Goal: Task Accomplishment & Management: Manage account settings

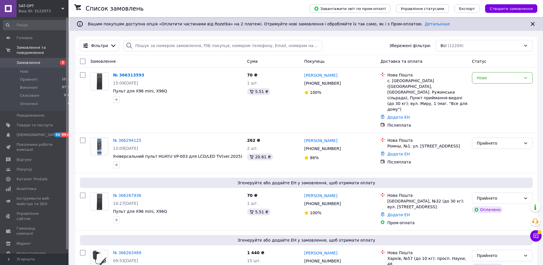
click at [24, 60] on span "Замовлення" at bounding box center [29, 62] width 24 height 5
click at [495, 79] on div "Нове" at bounding box center [499, 78] width 44 height 6
click at [495, 92] on li "Прийнято" at bounding box center [502, 90] width 60 height 10
click at [28, 60] on span "Замовлення" at bounding box center [29, 62] width 24 height 5
click at [26, 69] on span "Нові" at bounding box center [24, 71] width 8 height 5
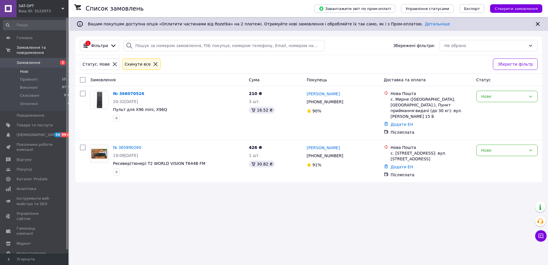
click at [342, 209] on div "Список замовлень Завантажити звіт по пром-оплаті Управління статусами Експорт С…" at bounding box center [309, 132] width 478 height 265
click at [125, 145] on link "№ 365890260" at bounding box center [127, 147] width 28 height 5
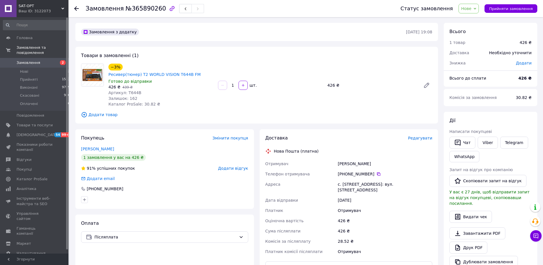
click at [471, 7] on span "Нове" at bounding box center [466, 8] width 10 height 5
click at [478, 38] on li "Скасовано" at bounding box center [472, 37] width 26 height 9
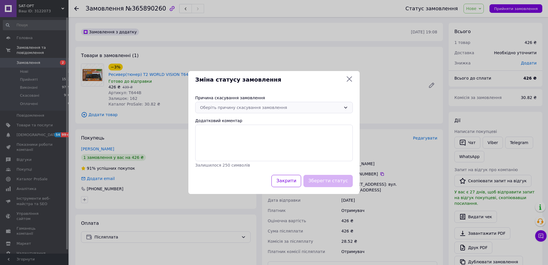
click at [328, 111] on div "Оберіть причину скасування замовлення" at bounding box center [273, 107] width 157 height 11
click at [237, 149] on li "Не вдається додзвонитися" at bounding box center [273, 148] width 157 height 10
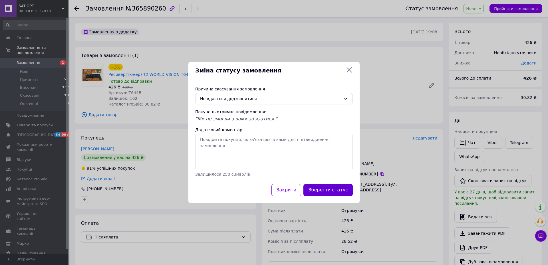
click at [345, 191] on button "Зберегти статус" at bounding box center [327, 190] width 49 height 12
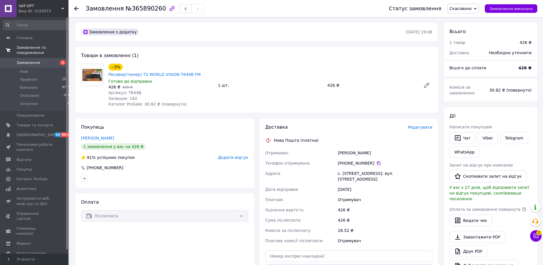
click at [28, 48] on span "Замовлення та повідомлення" at bounding box center [43, 50] width 52 height 10
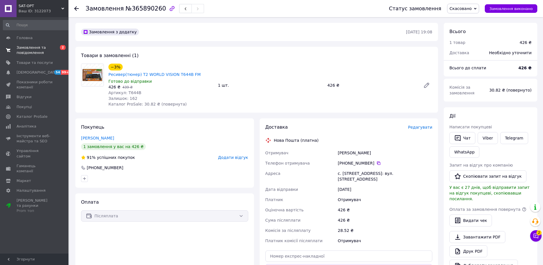
click at [27, 50] on span "Замовлення та повідомлення" at bounding box center [35, 50] width 36 height 10
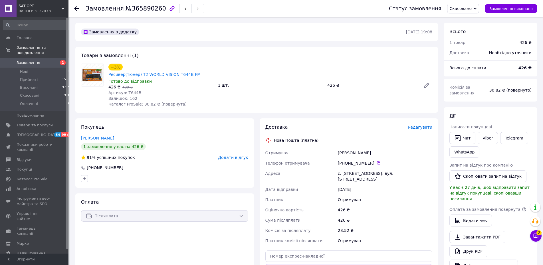
click at [23, 60] on span "Замовлення" at bounding box center [29, 62] width 24 height 5
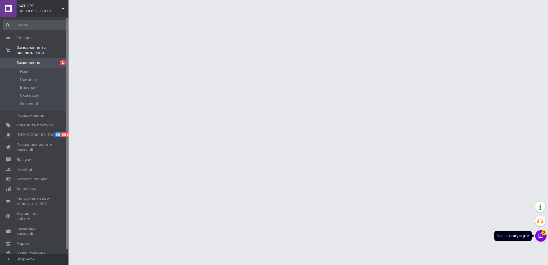
click at [542, 238] on icon at bounding box center [540, 236] width 5 height 5
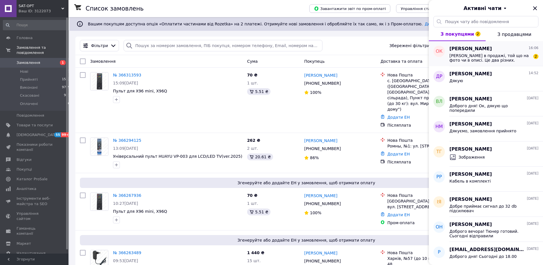
click at [466, 60] on span "Який тюнер в продажі, той що на фото чи в описі. Це два різних." at bounding box center [489, 57] width 81 height 9
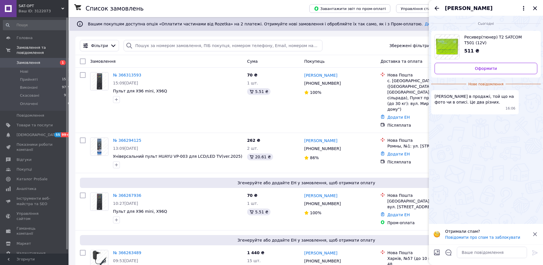
click at [28, 11] on div "Ваш ID: 3122073" at bounding box center [44, 11] width 50 height 5
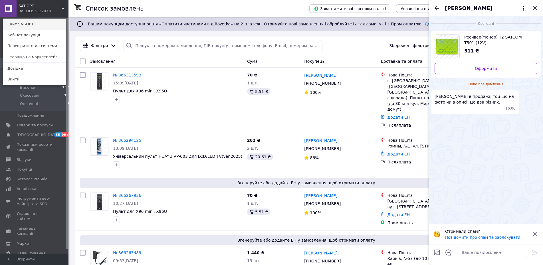
click at [27, 25] on link "Сайт SAT-OPT" at bounding box center [34, 24] width 63 height 11
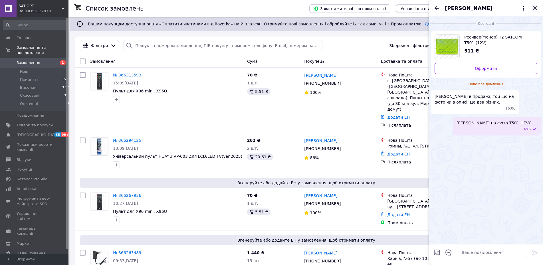
click at [536, 8] on icon "Закрити" at bounding box center [534, 8] width 7 height 7
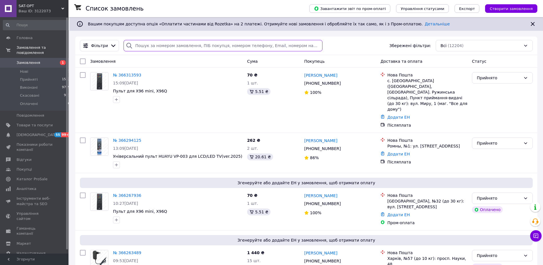
click at [141, 45] on input "search" at bounding box center [222, 45] width 198 height 11
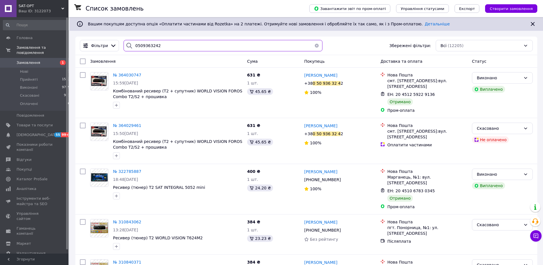
type input "0509363242"
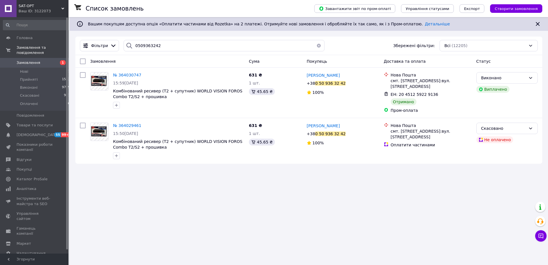
click at [27, 60] on span "Замовлення" at bounding box center [29, 62] width 24 height 5
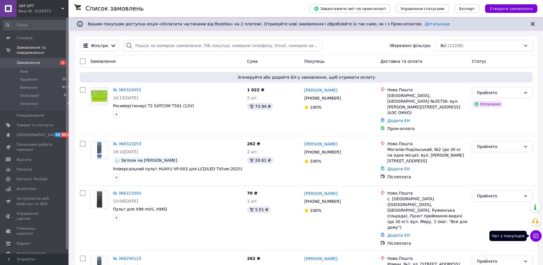
click at [535, 239] on button "Чат з покупцем" at bounding box center [535, 235] width 11 height 11
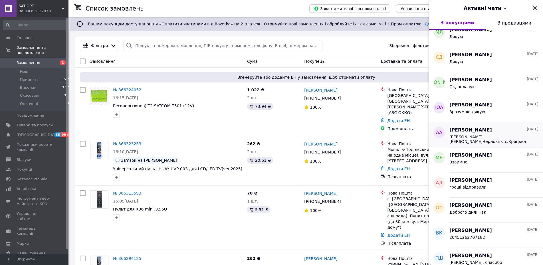
scroll to position [267, 0]
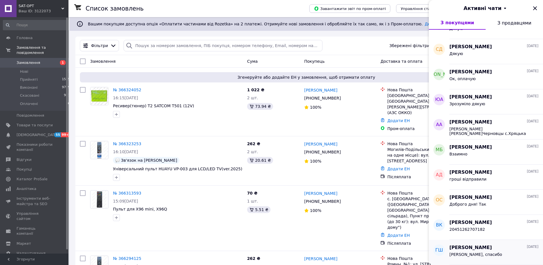
click at [471, 252] on div "[PERSON_NAME], спасибо" at bounding box center [493, 255] width 89 height 9
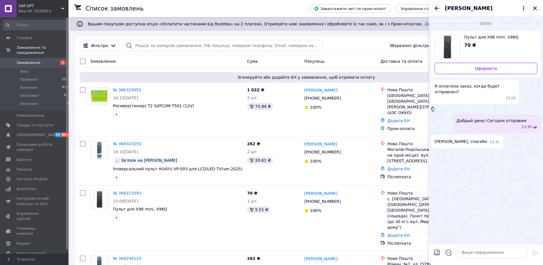
click at [438, 7] on icon "Назад" at bounding box center [436, 8] width 7 height 7
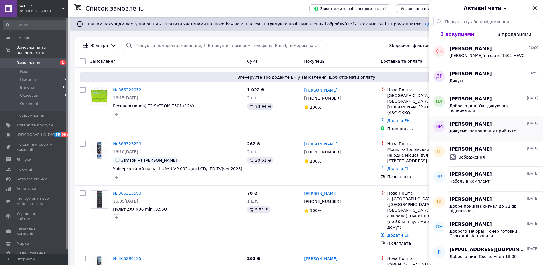
click at [467, 126] on span "[PERSON_NAME]" at bounding box center [470, 124] width 42 height 7
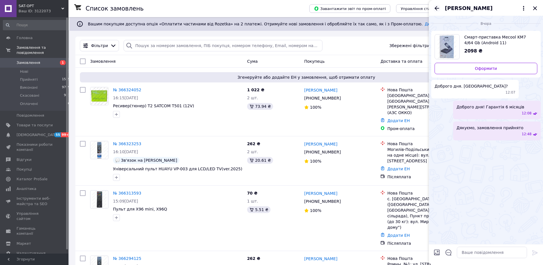
click at [436, 8] on icon "Назад" at bounding box center [436, 8] width 7 height 7
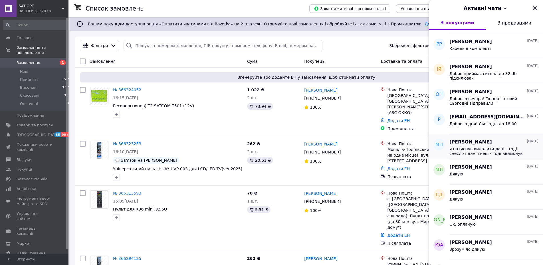
scroll to position [130, 0]
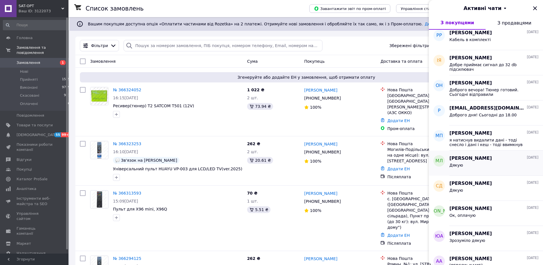
click at [467, 169] on div "Дякую" at bounding box center [493, 166] width 89 height 9
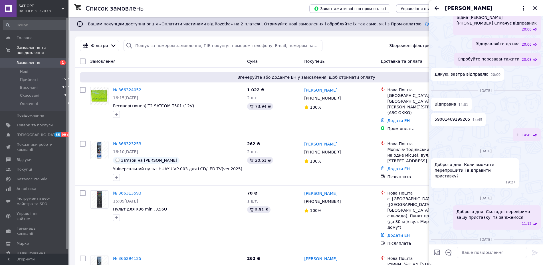
scroll to position [212, 0]
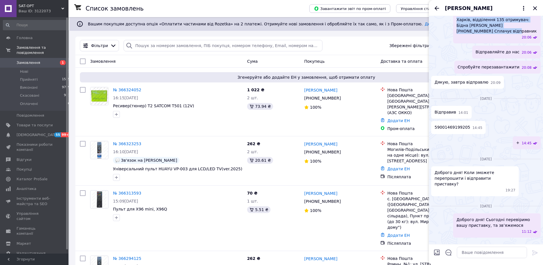
drag, startPoint x: 485, startPoint y: 90, endPoint x: 456, endPoint y: 79, distance: 31.5
click at [453, 43] on div "Харків, відділення 135 отримувач: Бідна Вікторія 095-32-23-150 Сплачує відправн…" at bounding box center [497, 28] width 88 height 30
copy span "Харків, відділення 135 отримувач: Бідна Вікторія 095-32-23-150 Сплачує відправн…"
drag, startPoint x: 536, startPoint y: 7, endPoint x: 528, endPoint y: 10, distance: 8.3
click at [536, 7] on icon "Закрити" at bounding box center [535, 8] width 4 height 4
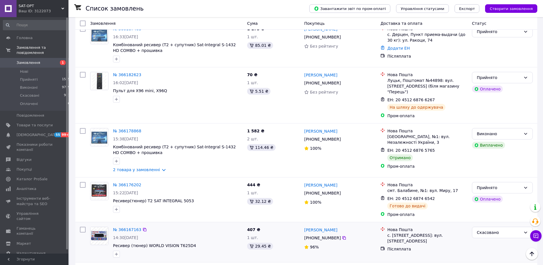
scroll to position [844, 0]
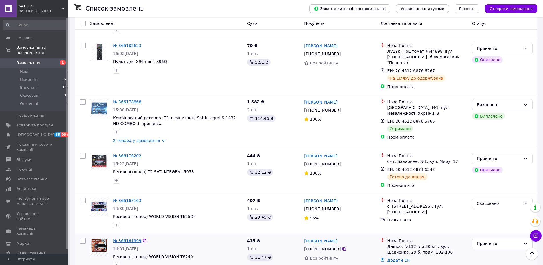
click at [121, 238] on link "№ 366161999" at bounding box center [127, 240] width 28 height 5
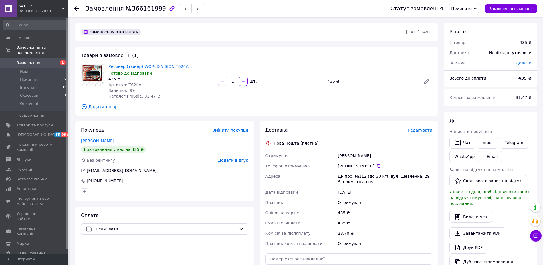
click at [426, 128] on span "Редагувати" at bounding box center [420, 130] width 24 height 5
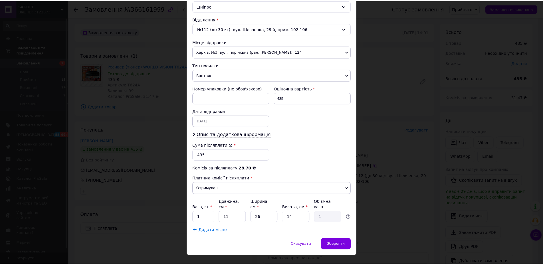
scroll to position [170, 0]
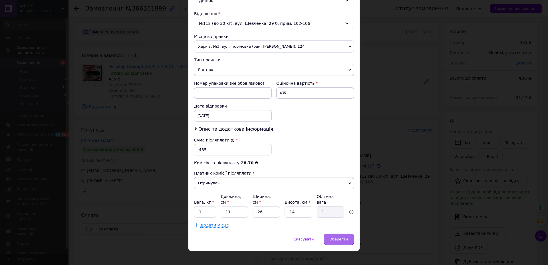
click at [343, 227] on div "Спосіб доставки Нова Пошта (платна) Платник Отримувач Відправник Прізвище отрим…" at bounding box center [273, 50] width 171 height 366
click at [344, 234] on div "Зберегти" at bounding box center [339, 239] width 30 height 11
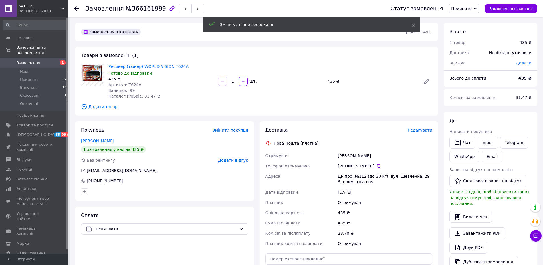
scroll to position [87, 0]
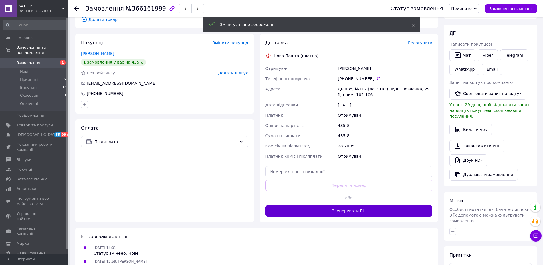
click at [349, 212] on button "Згенерувати ЕН" at bounding box center [348, 210] width 167 height 11
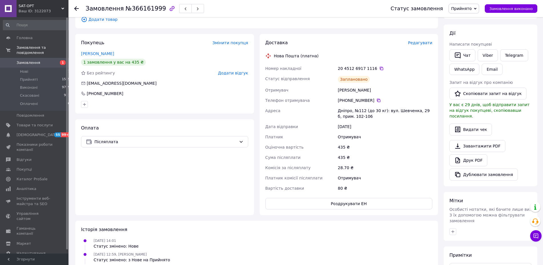
click at [75, 8] on use at bounding box center [76, 8] width 5 height 5
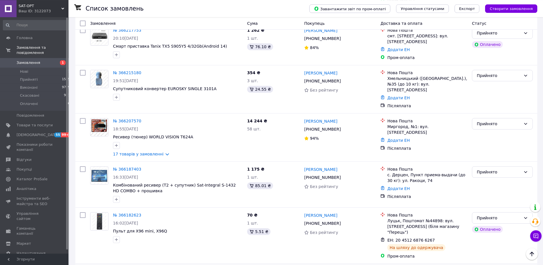
scroll to position [669, 0]
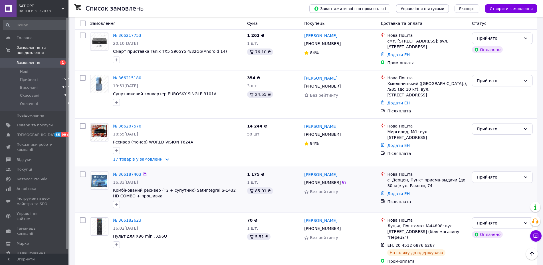
click at [132, 172] on link "№ 366187403" at bounding box center [127, 174] width 28 height 5
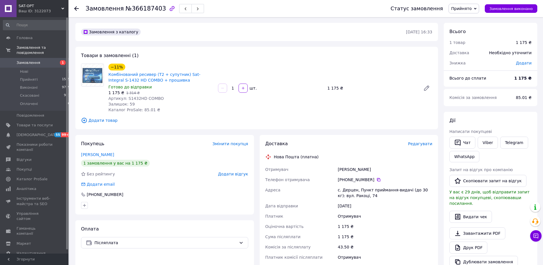
click at [424, 144] on span "Редагувати" at bounding box center [420, 143] width 24 height 5
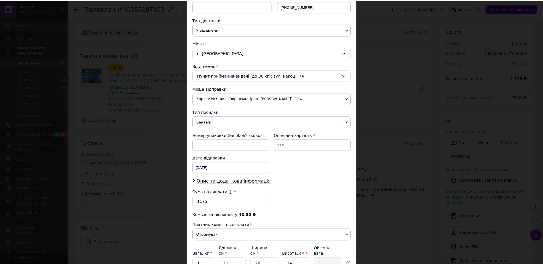
scroll to position [163, 0]
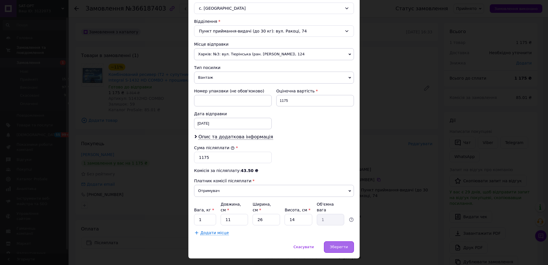
click at [341, 245] on span "Зберегти" at bounding box center [339, 247] width 18 height 4
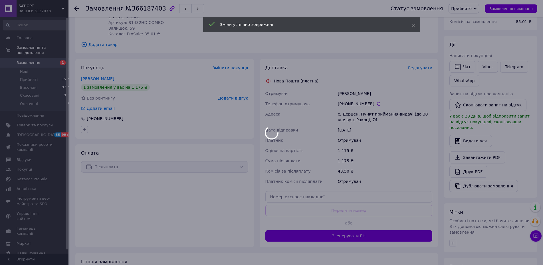
scroll to position [87, 0]
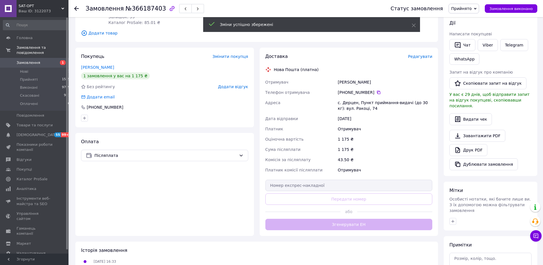
click at [341, 226] on div "Доставка Редагувати Нова Пошта (платна) Отримувач Горват Параска Телефон отриму…" at bounding box center [348, 141] width 167 height 177
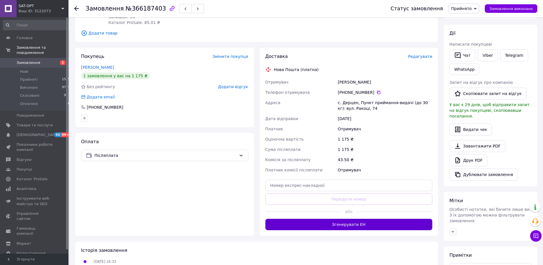
click at [342, 226] on button "Згенерувати ЕН" at bounding box center [348, 224] width 167 height 11
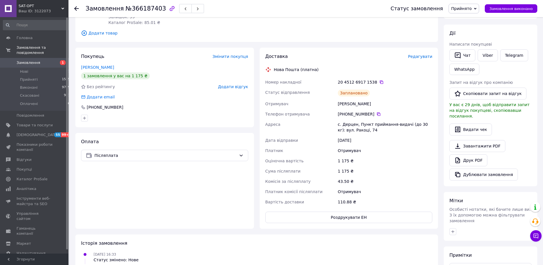
click at [77, 9] on icon at bounding box center [76, 8] width 5 height 5
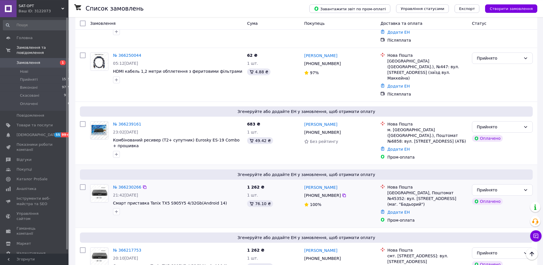
scroll to position [582, 0]
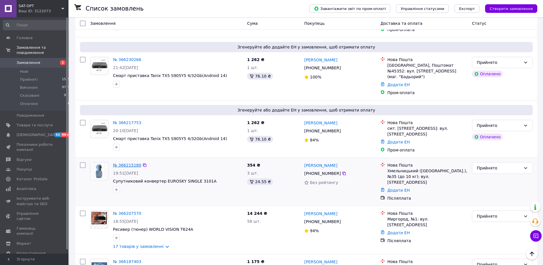
click at [125, 163] on link "№ 366215180" at bounding box center [127, 165] width 28 height 5
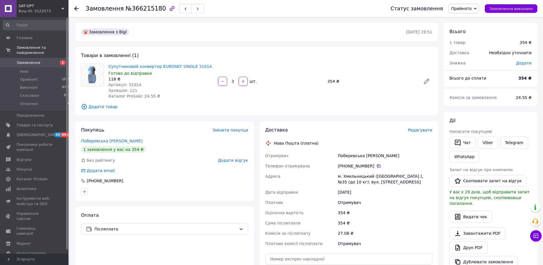
click at [426, 131] on span "Редагувати" at bounding box center [420, 130] width 24 height 5
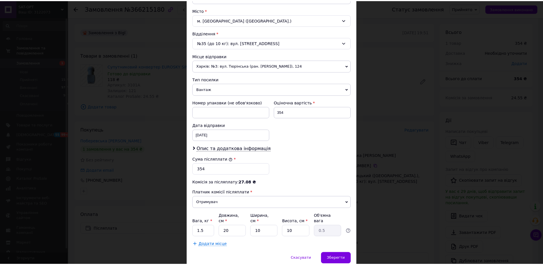
scroll to position [170, 0]
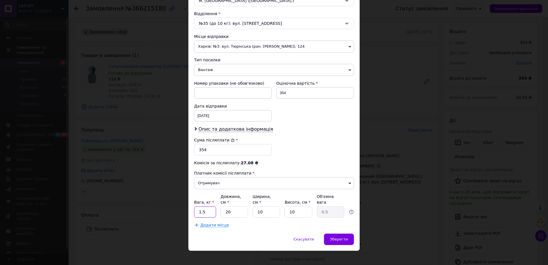
drag, startPoint x: 203, startPoint y: 204, endPoint x: 193, endPoint y: 204, distance: 10.8
click at [194, 206] on input "1.5" at bounding box center [205, 211] width 22 height 11
type input "1"
drag, startPoint x: 259, startPoint y: 207, endPoint x: 250, endPoint y: 207, distance: 9.7
click at [252, 206] on input "10" at bounding box center [265, 211] width 27 height 11
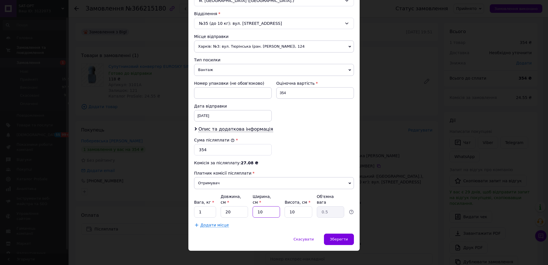
type input "2"
type input "0.1"
type input "20"
type input "1"
type input "20"
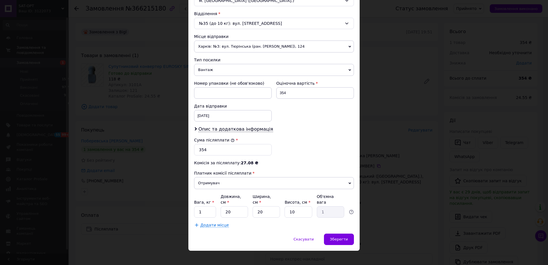
click at [344, 239] on div "Скасувати   Зберегти" at bounding box center [273, 242] width 171 height 17
click at [343, 237] on span "Зберегти" at bounding box center [339, 239] width 18 height 4
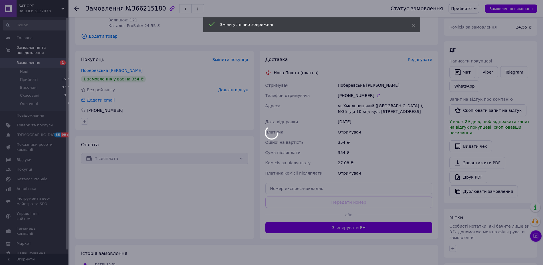
scroll to position [87, 0]
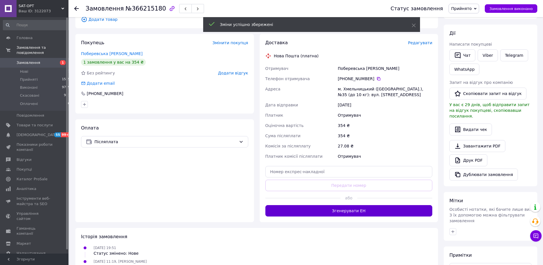
click at [350, 213] on button "Згенерувати ЕН" at bounding box center [348, 210] width 167 height 11
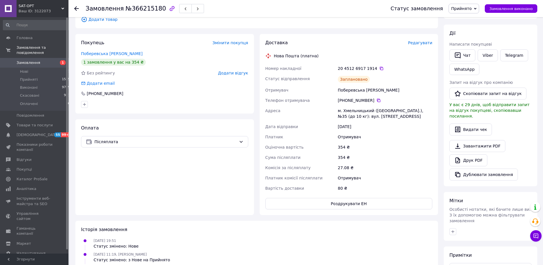
click at [74, 7] on div "Замовлення №366215180 Статус замовлення Прийнято Виконано Скасовано Оплачено За…" at bounding box center [305, 8] width 474 height 17
click at [76, 9] on use at bounding box center [76, 8] width 5 height 5
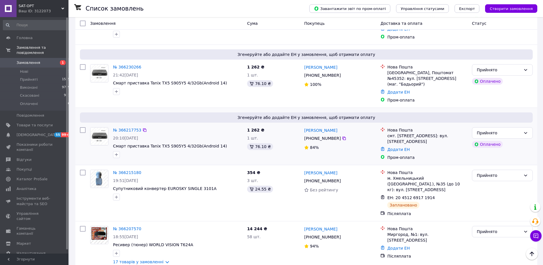
scroll to position [553, 0]
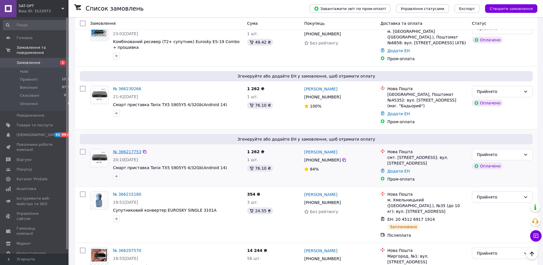
click at [129, 149] on link "№ 366217753" at bounding box center [127, 151] width 28 height 5
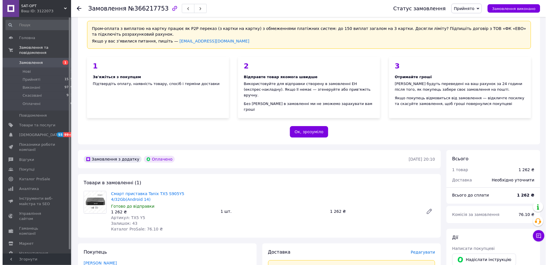
scroll to position [116, 0]
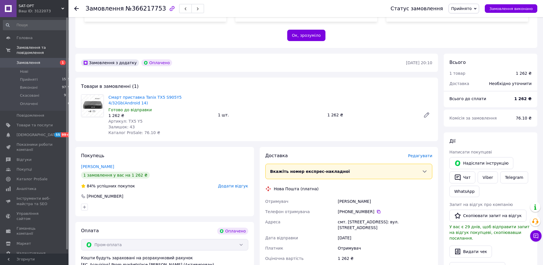
click at [421, 153] on span "Редагувати" at bounding box center [420, 155] width 24 height 5
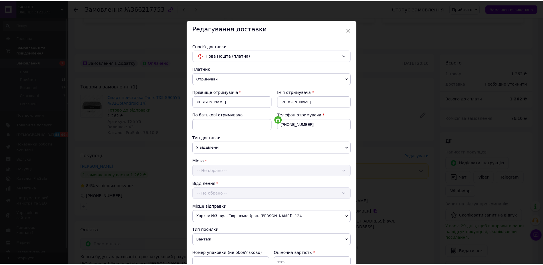
scroll to position [114, 0]
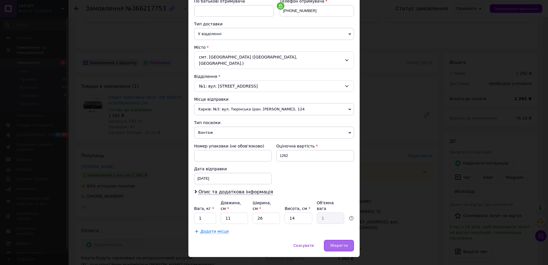
click at [349, 240] on div "Зберегти" at bounding box center [339, 245] width 30 height 11
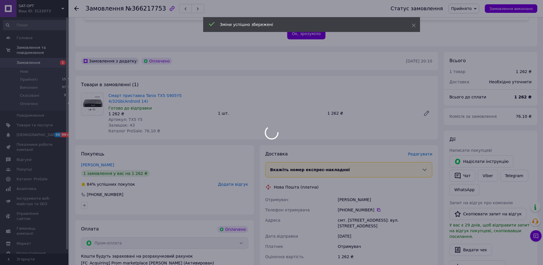
scroll to position [204, 0]
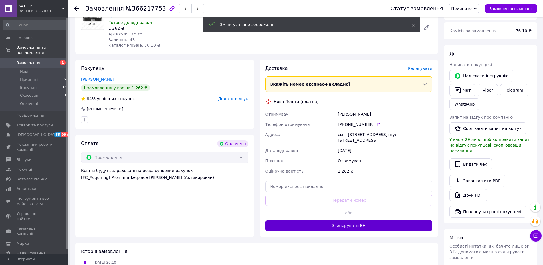
click at [330, 220] on button "Згенерувати ЕН" at bounding box center [348, 225] width 167 height 11
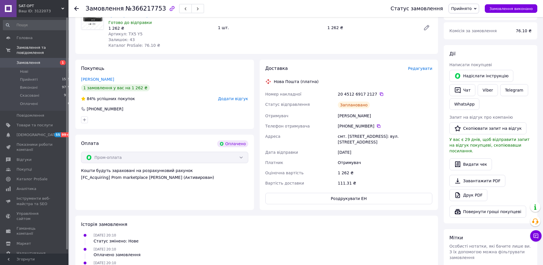
click at [76, 7] on icon at bounding box center [76, 8] width 5 height 5
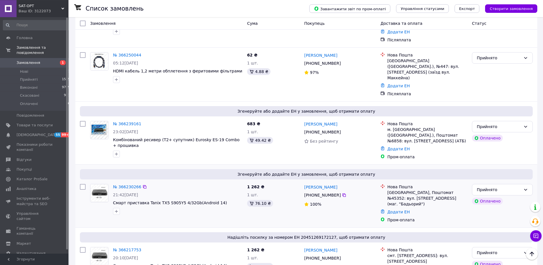
scroll to position [465, 0]
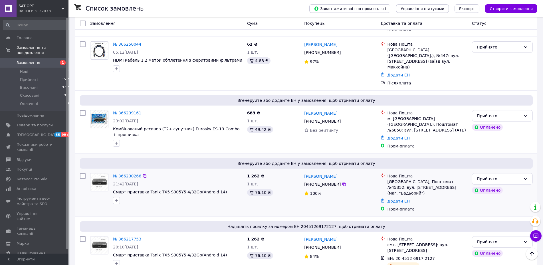
click at [125, 174] on link "№ 366230266" at bounding box center [127, 176] width 28 height 5
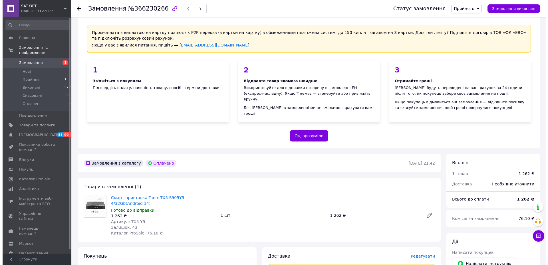
scroll to position [145, 0]
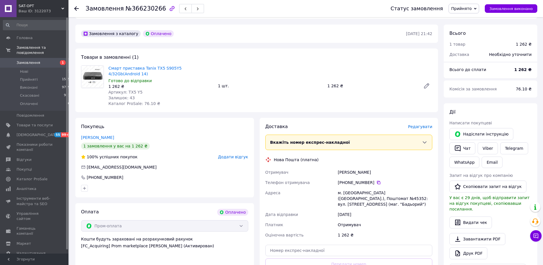
click at [422, 124] on span "Редагувати" at bounding box center [420, 126] width 24 height 5
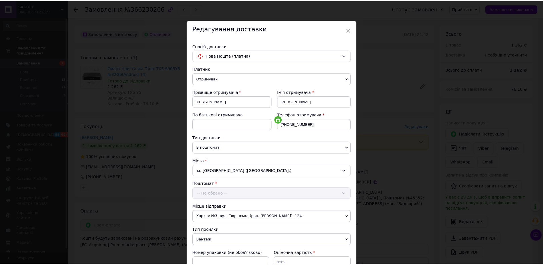
scroll to position [114, 0]
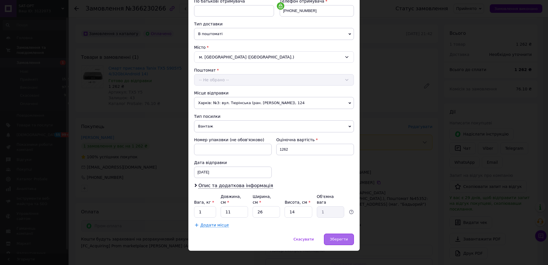
click at [337, 237] on span "Зберегти" at bounding box center [339, 239] width 18 height 4
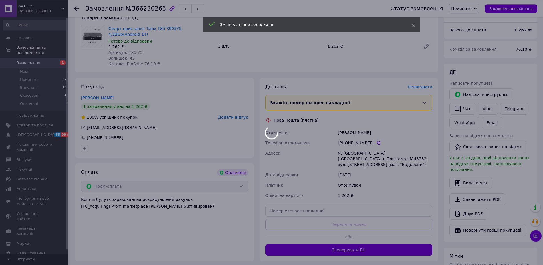
scroll to position [204, 0]
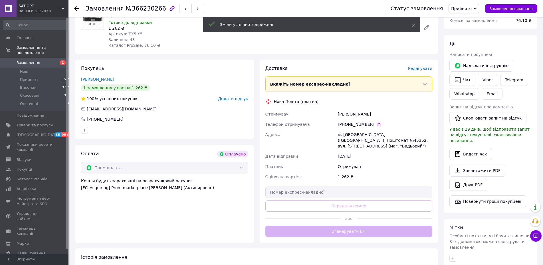
click at [325, 213] on div "Доставка Редагувати Вкажіть номер експрес-накладної Обов'язково введіть номер е…" at bounding box center [348, 151] width 167 height 172
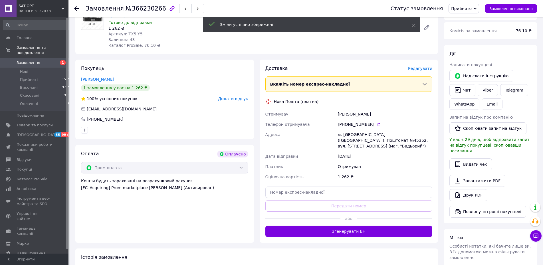
click at [325, 226] on button "Згенерувати ЕН" at bounding box center [348, 231] width 167 height 11
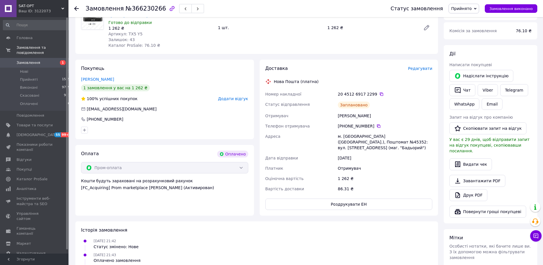
click at [76, 9] on icon at bounding box center [76, 8] width 5 height 5
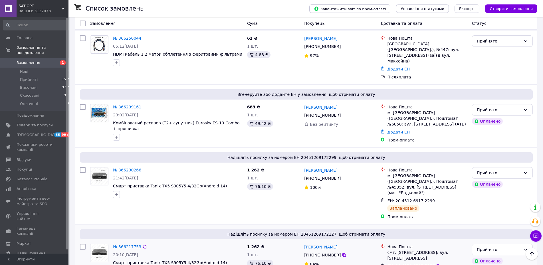
scroll to position [465, 0]
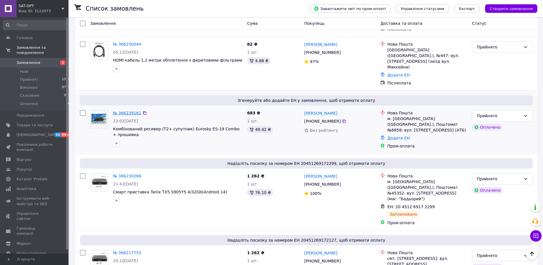
click at [129, 111] on link "№ 366239161" at bounding box center [127, 113] width 28 height 5
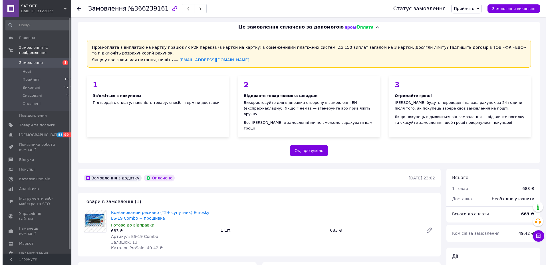
scroll to position [87, 0]
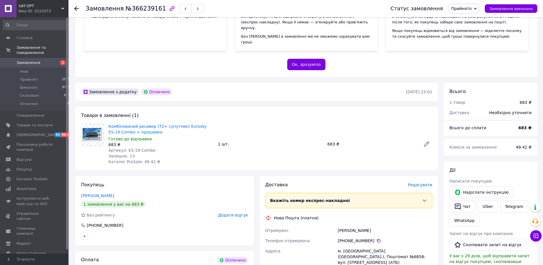
click at [419, 183] on span "Редагувати" at bounding box center [420, 185] width 24 height 5
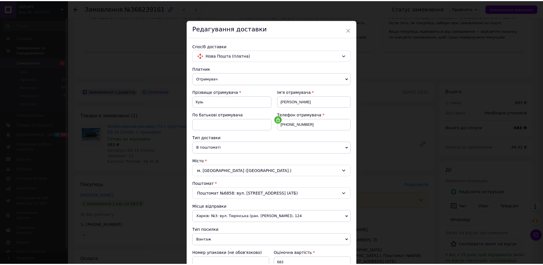
scroll to position [114, 0]
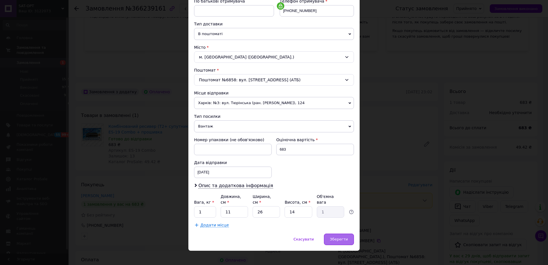
click at [331, 237] on span "Зберегти" at bounding box center [339, 239] width 18 height 4
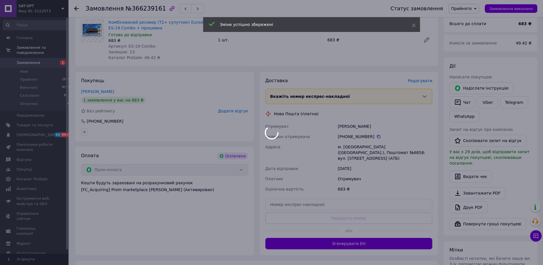
scroll to position [204, 0]
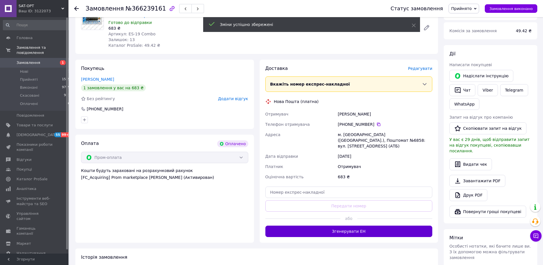
click at [307, 226] on button "Згенерувати ЕН" at bounding box center [348, 231] width 167 height 11
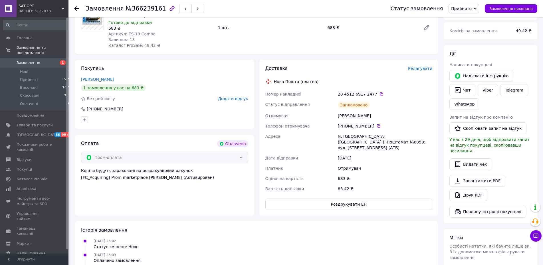
click at [77, 8] on icon at bounding box center [76, 8] width 5 height 5
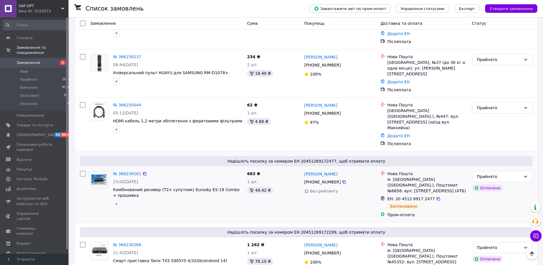
scroll to position [378, 0]
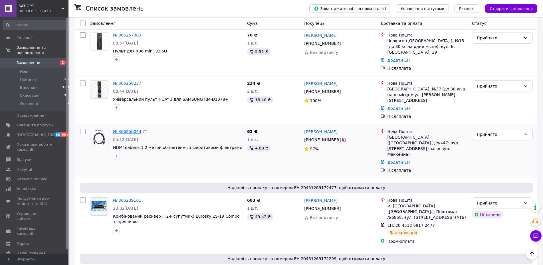
click at [129, 129] on link "№ 366250044" at bounding box center [127, 131] width 28 height 5
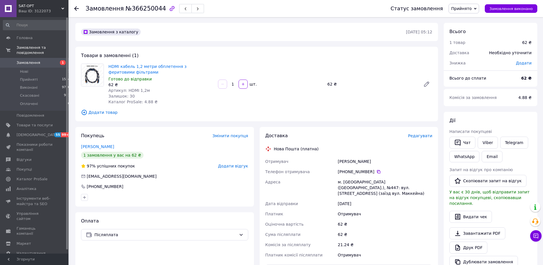
click at [418, 137] on span "Редагувати" at bounding box center [420, 135] width 24 height 5
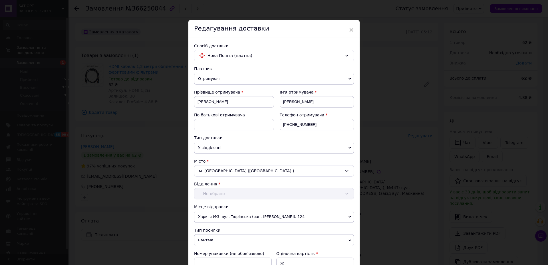
scroll to position [130, 0]
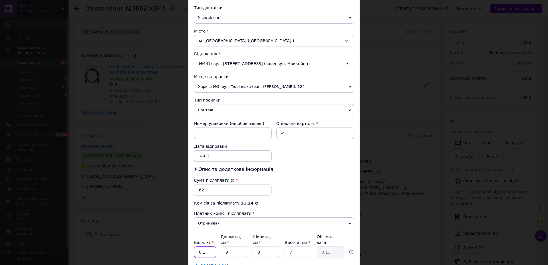
click at [207, 248] on input "0.1" at bounding box center [205, 251] width 22 height 11
type input "0.2"
click at [220, 246] on input "9" at bounding box center [233, 251] width 27 height 11
type input "1"
type input "0.1"
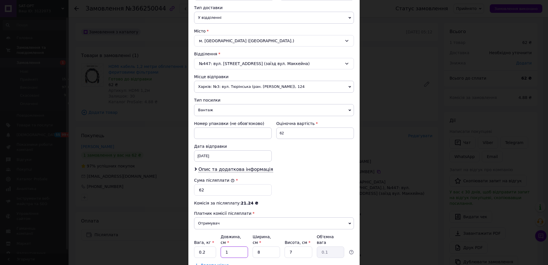
type input "15"
type input "0.21"
type input "15"
drag, startPoint x: 262, startPoint y: 246, endPoint x: 247, endPoint y: 248, distance: 15.2
click at [252, 248] on input "8" at bounding box center [265, 251] width 27 height 11
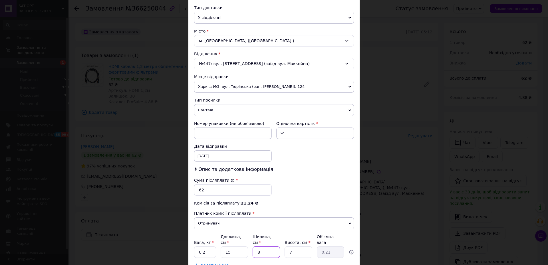
type input "1"
type input "0.1"
type input "10"
type input "0.26"
type input "10"
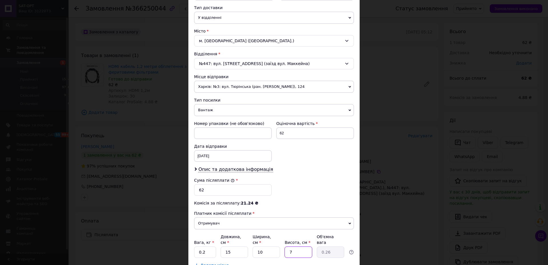
drag, startPoint x: 289, startPoint y: 247, endPoint x: 280, endPoint y: 248, distance: 8.4
click at [284, 248] on input "7" at bounding box center [297, 251] width 27 height 11
type input "3"
type input "0.11"
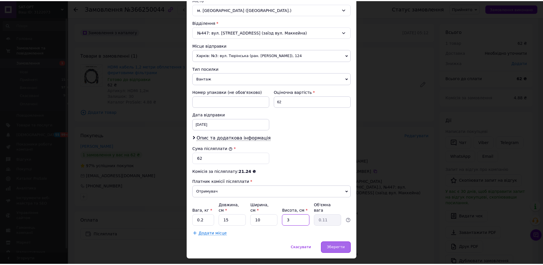
scroll to position [170, 0]
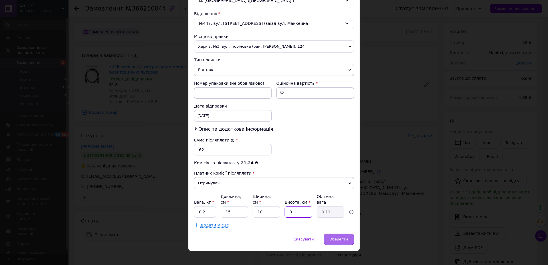
type input "3"
click at [338, 237] on span "Зберегти" at bounding box center [339, 239] width 18 height 4
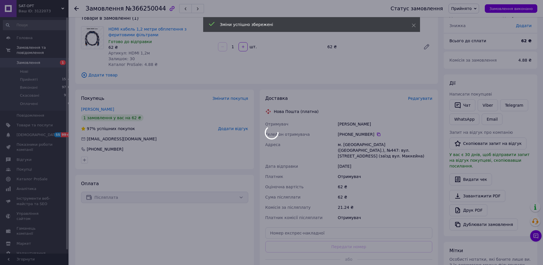
scroll to position [58, 0]
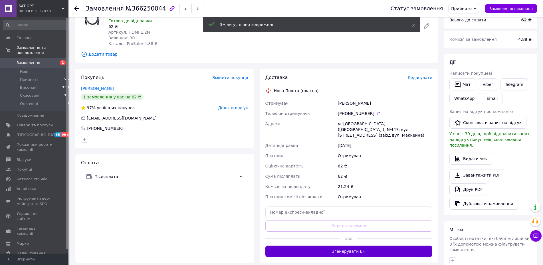
click at [331, 246] on button "Згенерувати ЕН" at bounding box center [348, 251] width 167 height 11
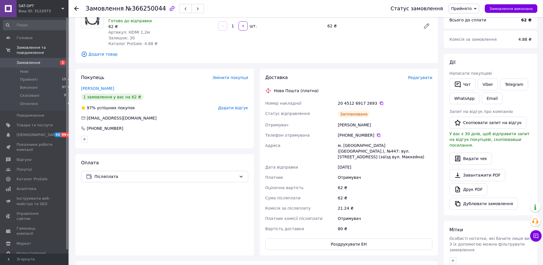
click at [76, 9] on icon at bounding box center [76, 8] width 5 height 5
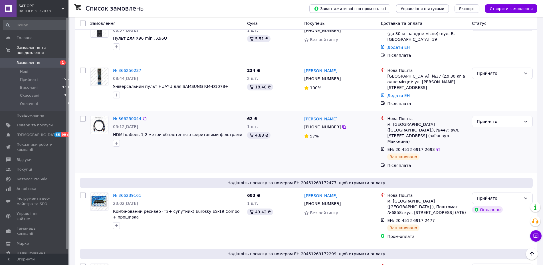
scroll to position [320, 0]
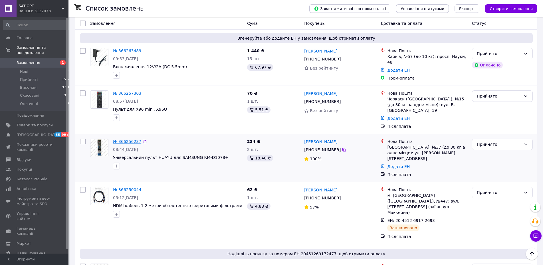
click at [127, 139] on link "№ 366256237" at bounding box center [127, 141] width 28 height 5
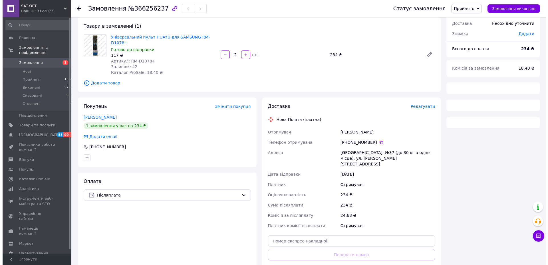
scroll to position [58, 0]
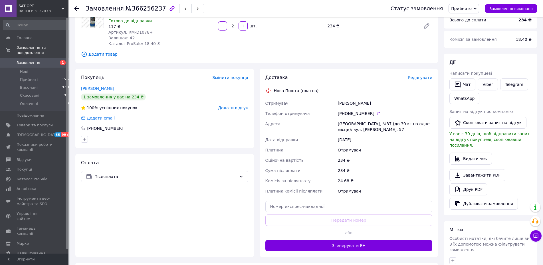
click at [420, 75] on span "Редагувати" at bounding box center [420, 77] width 24 height 5
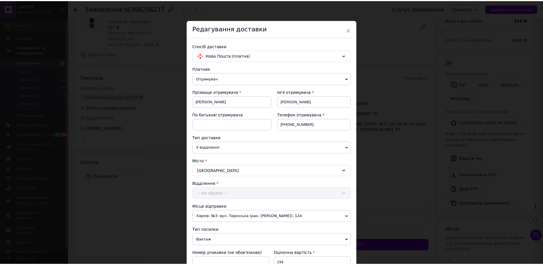
scroll to position [170, 0]
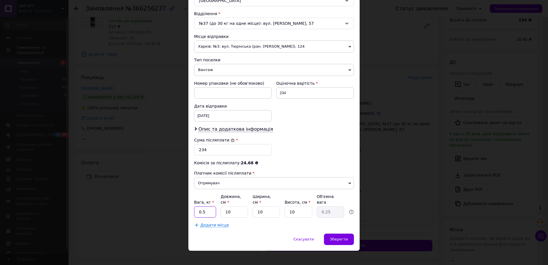
click at [205, 208] on input "0.5" at bounding box center [205, 211] width 22 height 11
type input "0.3"
drag, startPoint x: 236, startPoint y: 208, endPoint x: 215, endPoint y: 208, distance: 20.8
click at [220, 208] on input "10" at bounding box center [233, 211] width 27 height 11
type input "1"
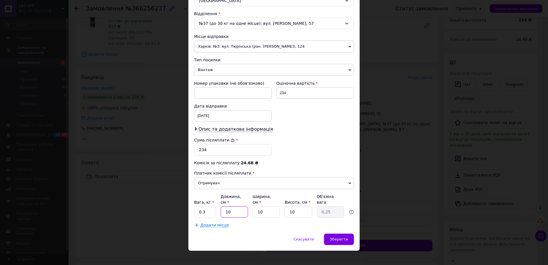
type input "0.1"
type input "15"
type input "0.38"
type input "15"
drag, startPoint x: 273, startPoint y: 206, endPoint x: 255, endPoint y: 206, distance: 18.0
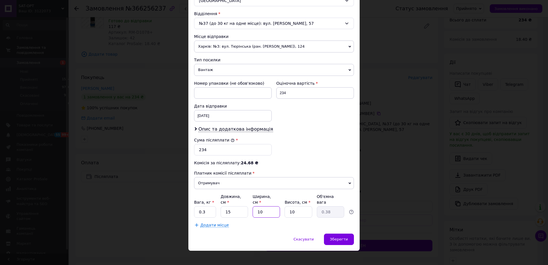
click at [255, 206] on input "10" at bounding box center [265, 211] width 27 height 11
type input "1"
type input "0.1"
type input "10"
type input "0.38"
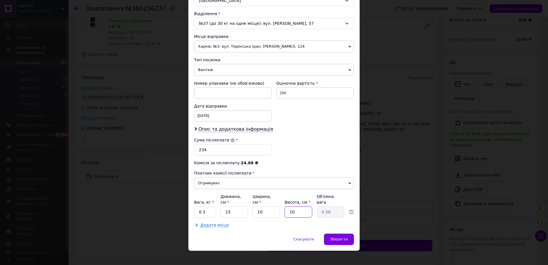
drag, startPoint x: 306, startPoint y: 206, endPoint x: 281, endPoint y: 210, distance: 24.8
click at [281, 210] on div "Вага, кг * 0.3 Довжина, см * 15 Ширина, см * 10 Висота, см * 10 Об'ємна вага 0.…" at bounding box center [274, 206] width 160 height 24
type input "1"
type input "0.1"
type input "0"
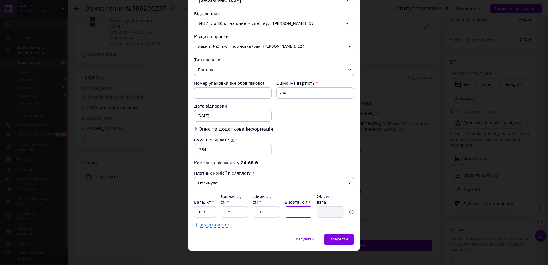
type input "1"
type input "0.1"
type input "10"
type input "0.38"
click at [336, 237] on span "Зберегти" at bounding box center [339, 239] width 18 height 4
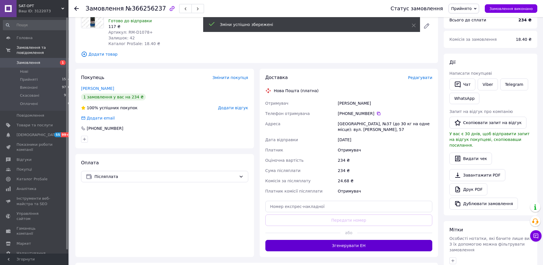
click at [345, 240] on button "Згенерувати ЕН" at bounding box center [348, 245] width 167 height 11
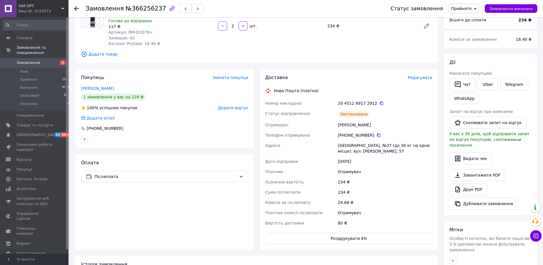
click at [75, 7] on icon at bounding box center [76, 8] width 5 height 5
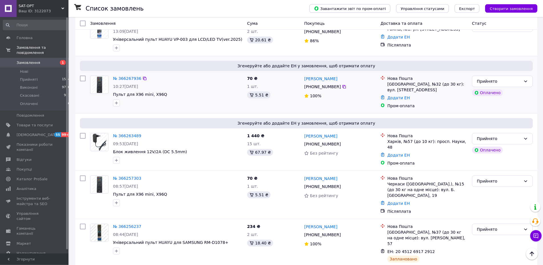
scroll to position [262, 0]
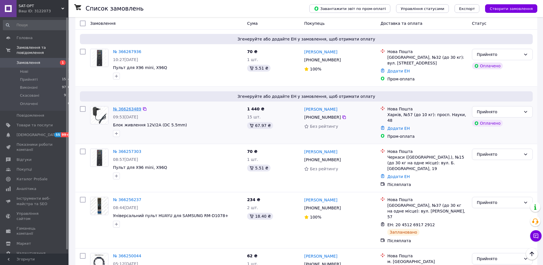
click at [127, 107] on link "№ 366263489" at bounding box center [127, 109] width 28 height 5
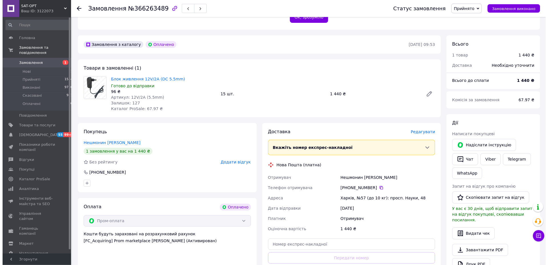
scroll to position [145, 0]
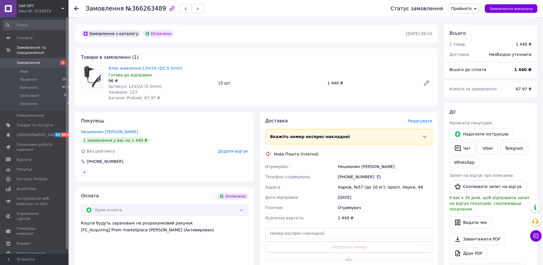
click at [418, 119] on span "Редагувати" at bounding box center [420, 121] width 24 height 5
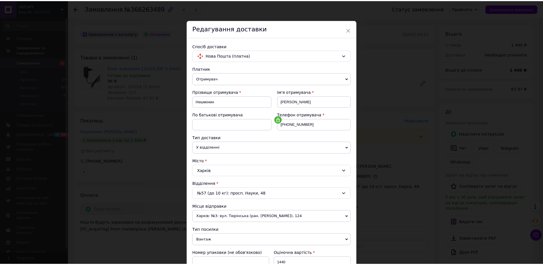
scroll to position [114, 0]
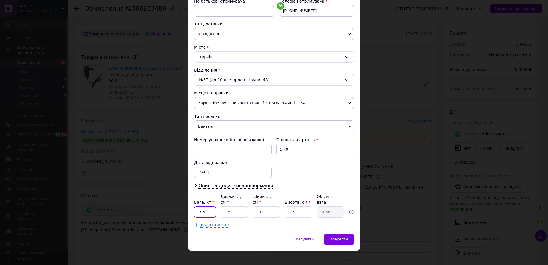
drag, startPoint x: 203, startPoint y: 207, endPoint x: 185, endPoint y: 204, distance: 18.0
click at [194, 206] on input "7.5" at bounding box center [205, 211] width 22 height 11
type input "1"
click at [220, 206] on input "15" at bounding box center [233, 211] width 27 height 11
type input "2"
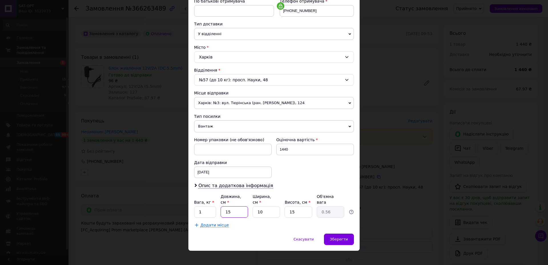
type input "0.1"
type input "20"
type input "0.75"
type input "20"
drag, startPoint x: 256, startPoint y: 204, endPoint x: 246, endPoint y: 206, distance: 10.9
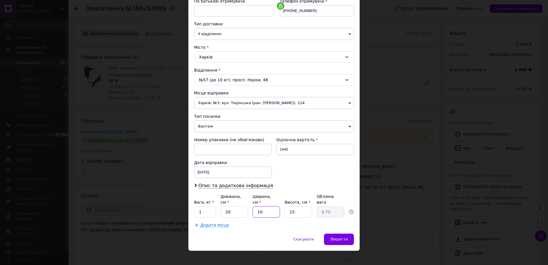
click at [252, 206] on input "10" at bounding box center [265, 211] width 27 height 11
type input "2"
type input "0.15"
type input "20"
type input "1.5"
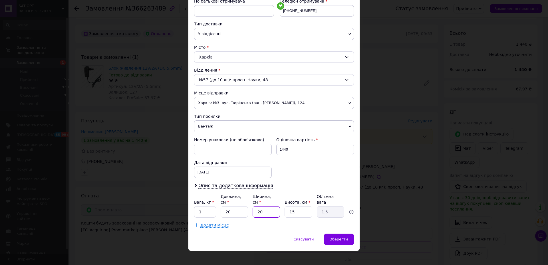
type input "20"
drag, startPoint x: 300, startPoint y: 205, endPoint x: 277, endPoint y: 206, distance: 22.8
click at [284, 206] on input "15" at bounding box center [297, 211] width 27 height 11
type input "1"
type input "0.1"
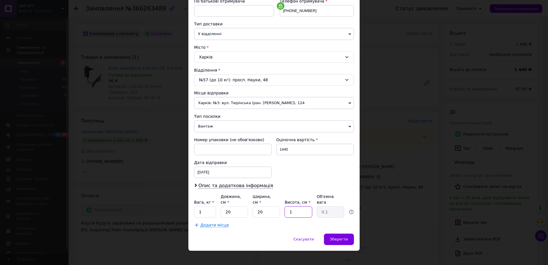
type input "10"
type input "1"
type input "10"
click at [331, 234] on div "Зберегти" at bounding box center [339, 239] width 30 height 11
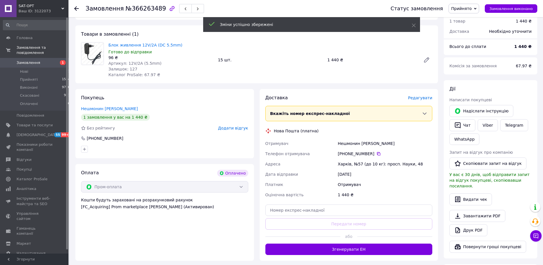
scroll to position [233, 0]
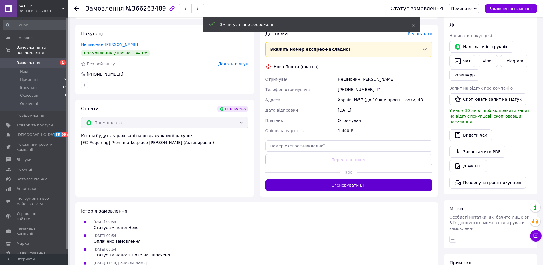
click at [359, 179] on button "Згенерувати ЕН" at bounding box center [348, 184] width 167 height 11
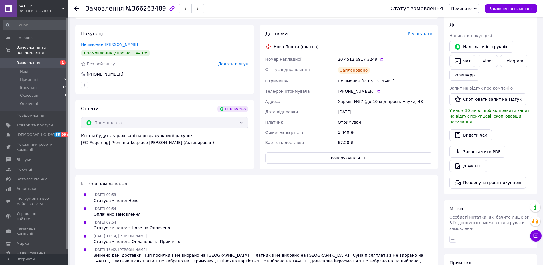
click at [74, 8] on icon at bounding box center [76, 8] width 5 height 5
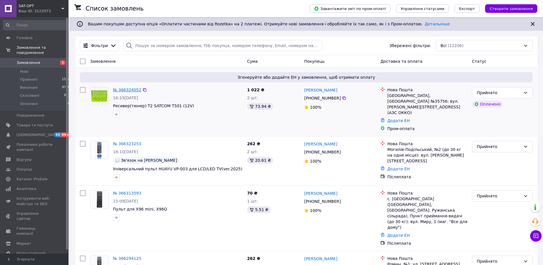
click at [125, 89] on link "№ 366324052" at bounding box center [127, 90] width 28 height 5
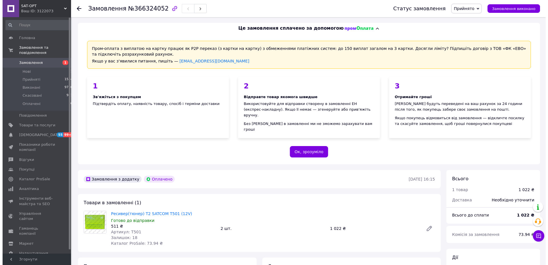
scroll to position [116, 0]
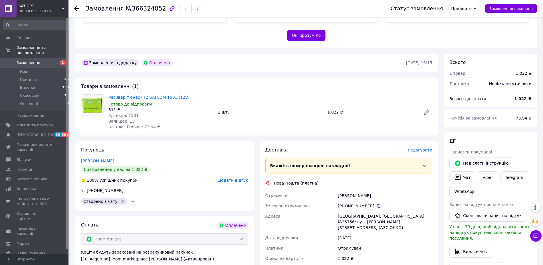
click at [420, 148] on span "Редагувати" at bounding box center [420, 150] width 24 height 5
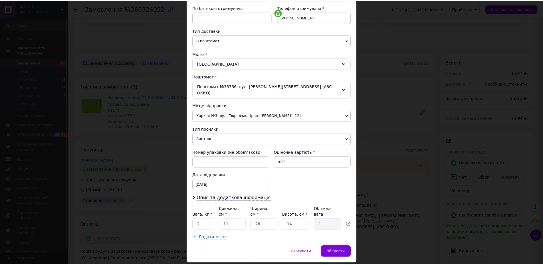
scroll to position [114, 0]
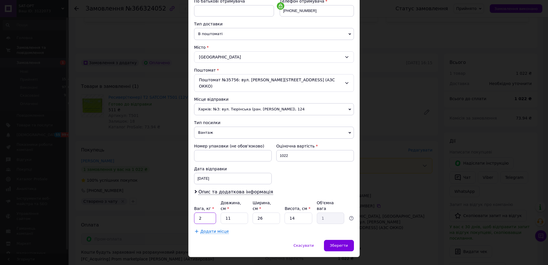
click at [205, 212] on input "2" at bounding box center [205, 217] width 22 height 11
click at [194, 212] on input "2" at bounding box center [205, 217] width 22 height 11
type input "1"
click at [341, 243] on span "Зберегти" at bounding box center [339, 245] width 18 height 4
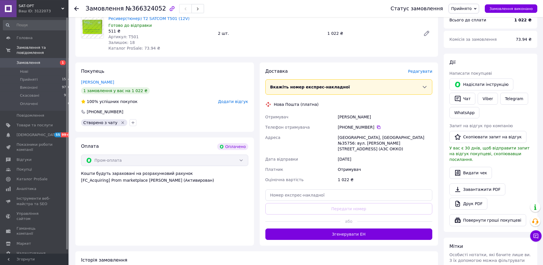
scroll to position [204, 0]
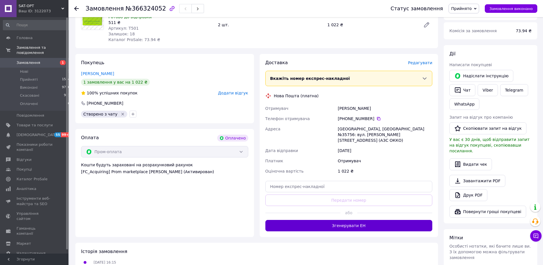
click at [358, 220] on button "Згенерувати ЕН" at bounding box center [348, 225] width 167 height 11
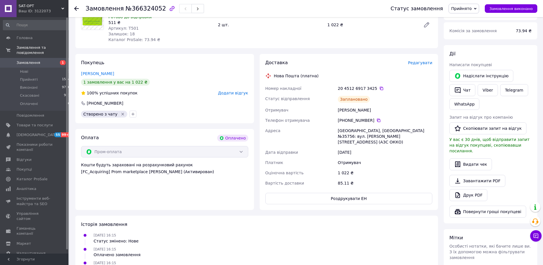
click at [77, 8] on use at bounding box center [76, 8] width 5 height 5
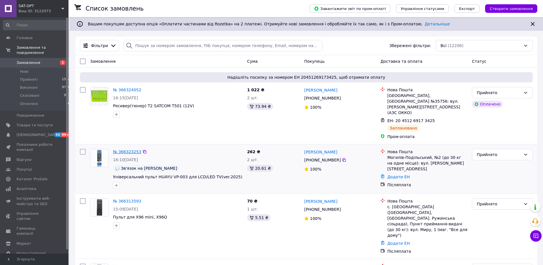
click at [127, 149] on link "№ 366323253" at bounding box center [127, 151] width 28 height 5
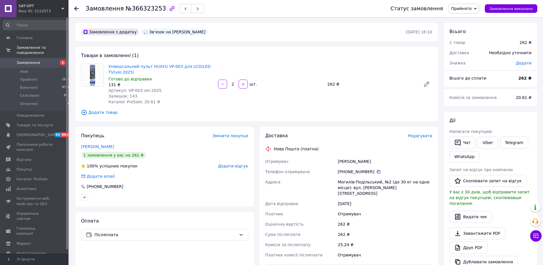
click at [426, 137] on span "Редагувати" at bounding box center [420, 135] width 24 height 5
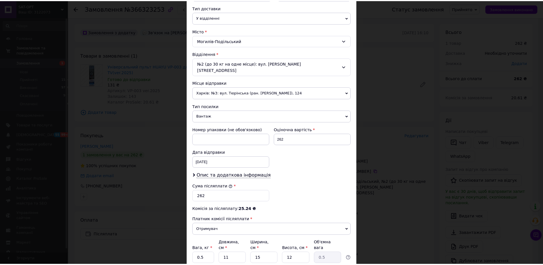
scroll to position [170, 0]
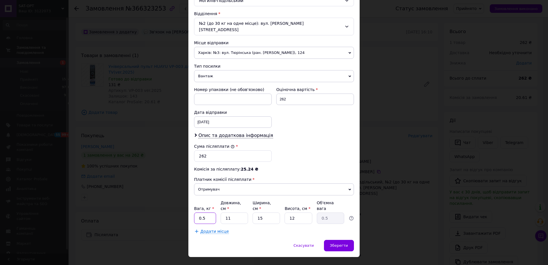
click at [208, 212] on input "0.5" at bounding box center [205, 217] width 22 height 11
drag, startPoint x: 227, startPoint y: 206, endPoint x: 219, endPoint y: 208, distance: 8.0
click at [220, 212] on input "11" at bounding box center [233, 217] width 27 height 11
type input "1"
type input "0.1"
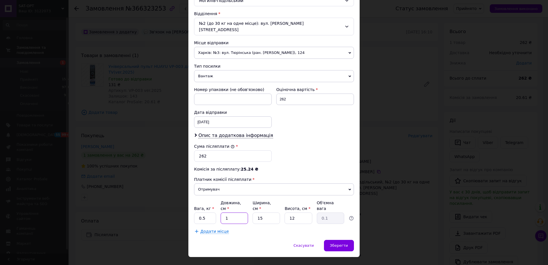
type input "15"
type input "0.68"
type input "15"
drag, startPoint x: 270, startPoint y: 206, endPoint x: 246, endPoint y: 206, distance: 24.2
click at [246, 206] on div "Вага, кг * 0.5 Довжина, см * 15 Ширина, см * 15 Висота, см * 12 Об'ємна вага 0.…" at bounding box center [274, 212] width 160 height 24
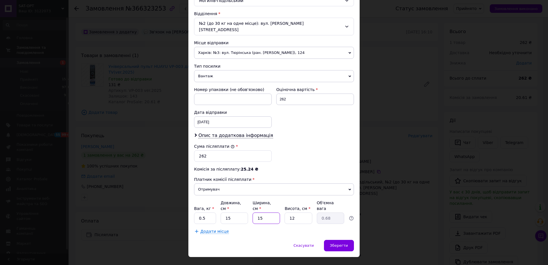
type input "1"
type input "0.1"
type input "10"
type input "0.45"
type input "10"
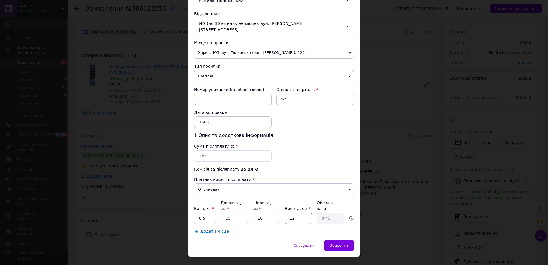
drag, startPoint x: 290, startPoint y: 207, endPoint x: 279, endPoint y: 210, distance: 11.8
click at [284, 212] on input "12" at bounding box center [297, 217] width 27 height 11
type input "1"
type input "0.1"
type input "10"
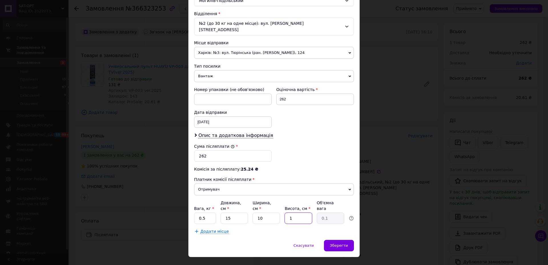
type input "0.38"
type input "10"
click at [342, 243] on span "Зберегти" at bounding box center [339, 245] width 18 height 4
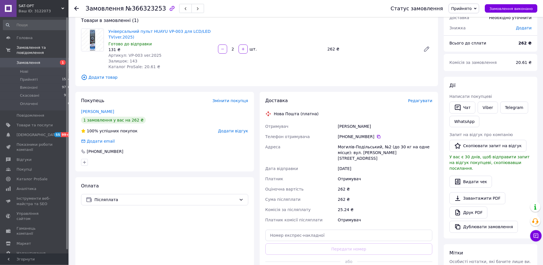
scroll to position [58, 0]
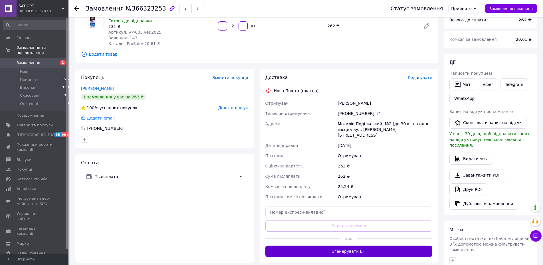
click at [366, 246] on button "Згенерувати ЕН" at bounding box center [348, 251] width 167 height 11
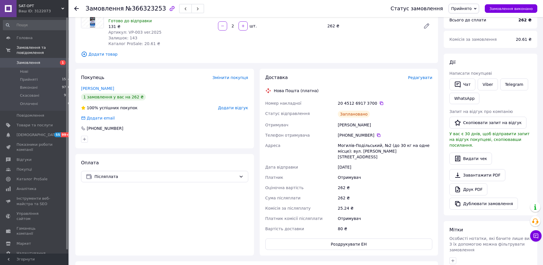
click at [77, 8] on icon at bounding box center [76, 8] width 5 height 5
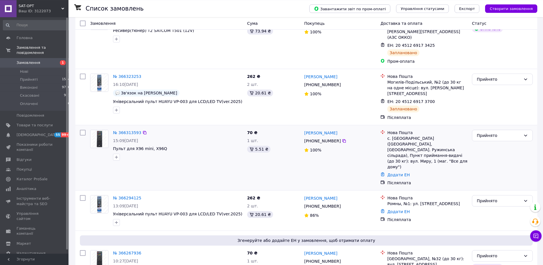
scroll to position [87, 0]
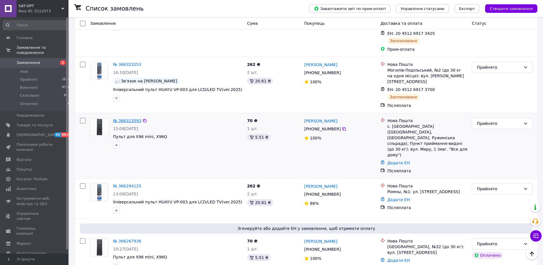
click at [128, 118] on link "№ 366313593" at bounding box center [127, 120] width 28 height 5
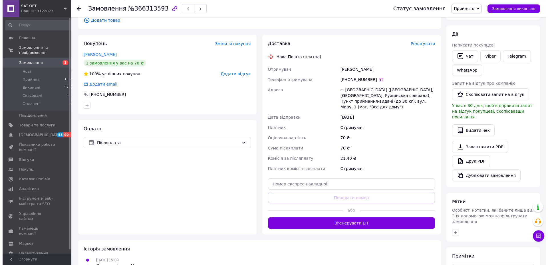
scroll to position [58, 0]
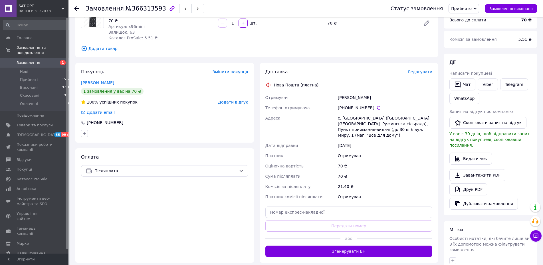
click at [421, 73] on span "Редагувати" at bounding box center [420, 72] width 24 height 5
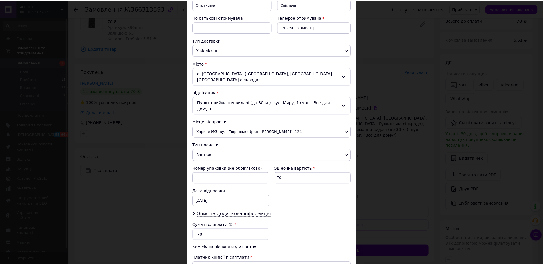
scroll to position [170, 0]
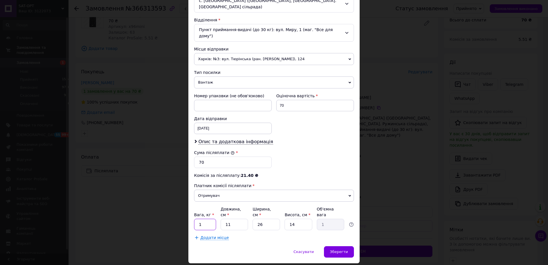
click at [205, 219] on input "1" at bounding box center [205, 224] width 22 height 11
type input "0.3"
click at [222, 219] on input "11" at bounding box center [233, 224] width 27 height 11
drag, startPoint x: 227, startPoint y: 208, endPoint x: 218, endPoint y: 212, distance: 9.6
click at [220, 219] on input "11" at bounding box center [233, 224] width 27 height 11
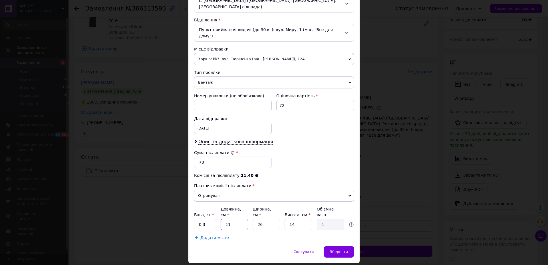
type input "1"
type input "0.1"
type input "15"
type input "1.37"
type input "15"
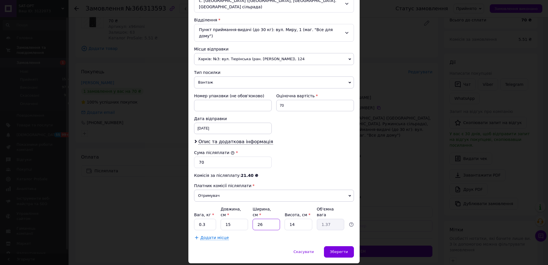
click at [252, 219] on input "26" at bounding box center [265, 224] width 27 height 11
type input "1"
type input "0.1"
type input "10"
type input "0.53"
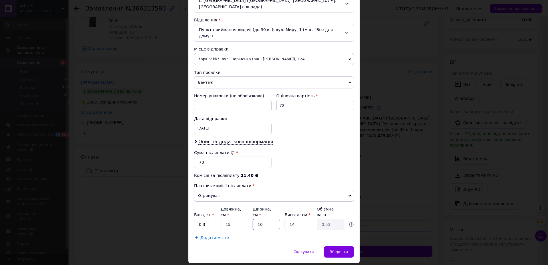
type input "10"
click at [284, 219] on input "14" at bounding box center [297, 224] width 27 height 11
type input "1"
type input "0.1"
type input "10"
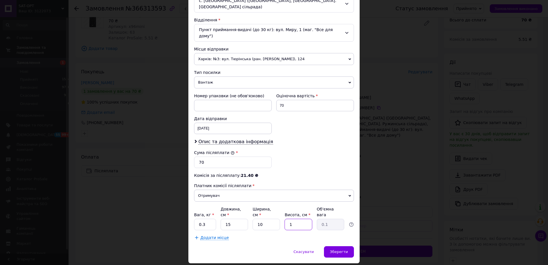
type input "0.38"
type input "10"
click at [344, 246] on div "Зберегти" at bounding box center [339, 251] width 30 height 11
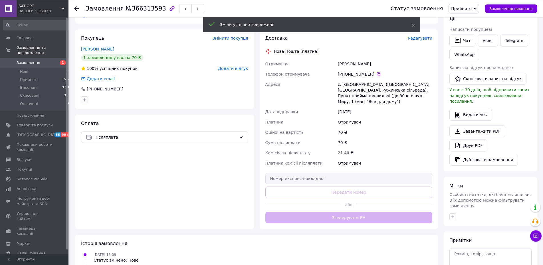
scroll to position [116, 0]
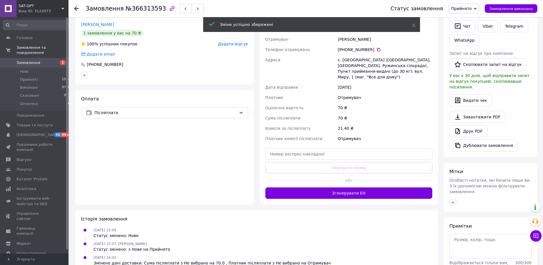
click at [332, 189] on button "Згенерувати ЕН" at bounding box center [348, 192] width 167 height 11
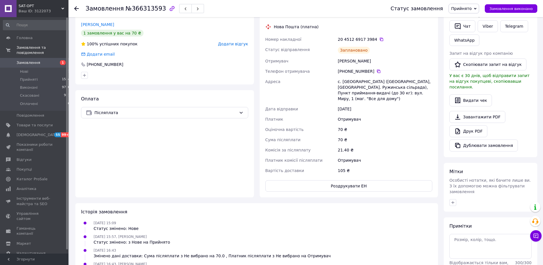
click at [77, 8] on icon at bounding box center [76, 8] width 5 height 5
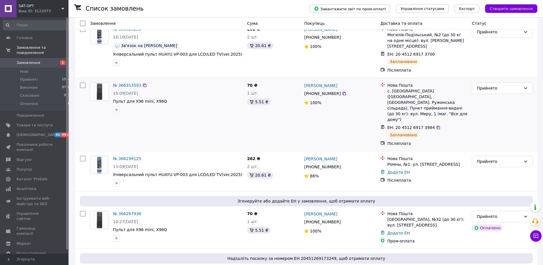
scroll to position [145, 0]
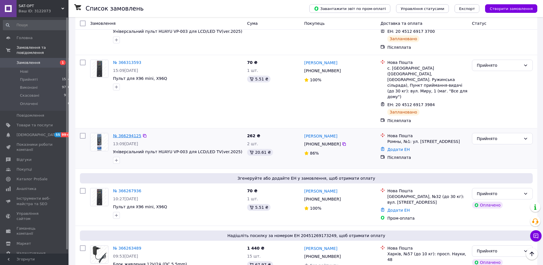
click at [131, 133] on link "№ 366294125" at bounding box center [127, 135] width 28 height 5
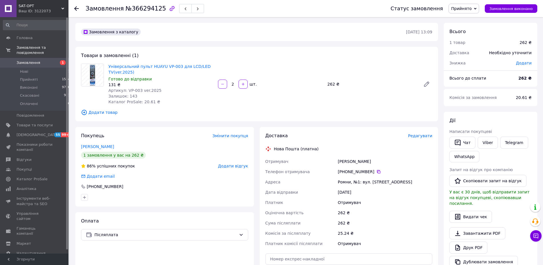
click at [422, 137] on span "Редагувати" at bounding box center [420, 135] width 24 height 5
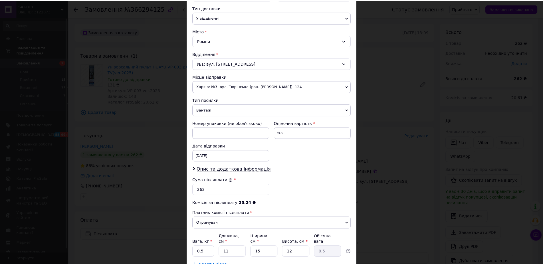
scroll to position [170, 0]
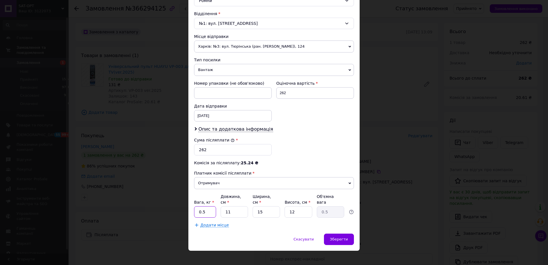
click at [207, 206] on input "0.5" at bounding box center [205, 211] width 22 height 11
type input "0.3"
drag, startPoint x: 233, startPoint y: 202, endPoint x: 221, endPoint y: 204, distance: 12.3
click at [221, 206] on input "11" at bounding box center [233, 211] width 27 height 11
type input "1"
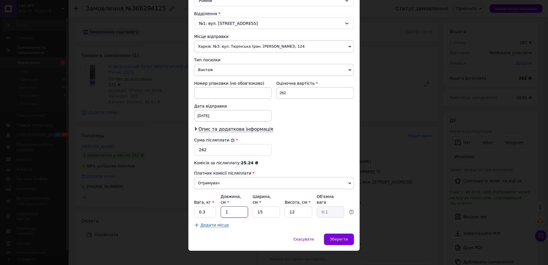
type input "0.1"
type input "15"
type input "0.68"
type input "15"
drag, startPoint x: 268, startPoint y: 206, endPoint x: 248, endPoint y: 208, distance: 20.3
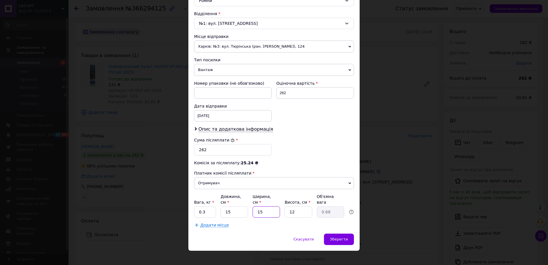
click at [252, 208] on input "15" at bounding box center [265, 211] width 27 height 11
type input "1"
type input "0.1"
type input "10"
type input "0.45"
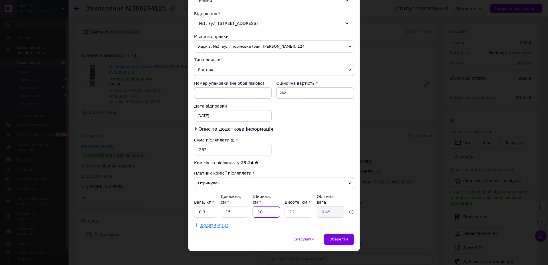
type input "10"
drag, startPoint x: 305, startPoint y: 202, endPoint x: 283, endPoint y: 211, distance: 23.6
click at [284, 211] on input "12" at bounding box center [297, 211] width 27 height 11
type input "1"
type input "0.1"
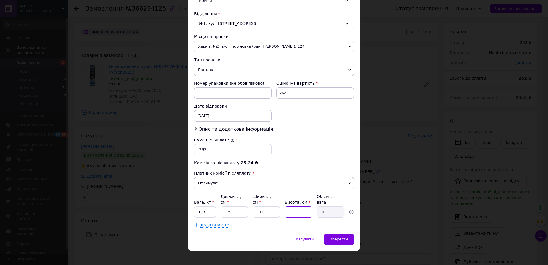
type input "10"
type input "0.38"
type input "10"
click at [351, 237] on div "Зберегти" at bounding box center [339, 239] width 30 height 11
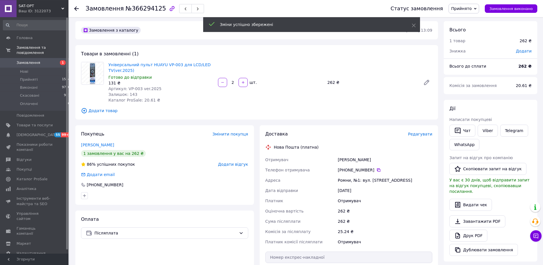
scroll to position [58, 0]
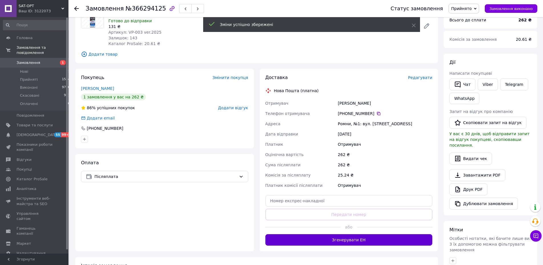
click at [348, 241] on button "Згенерувати ЕН" at bounding box center [348, 239] width 167 height 11
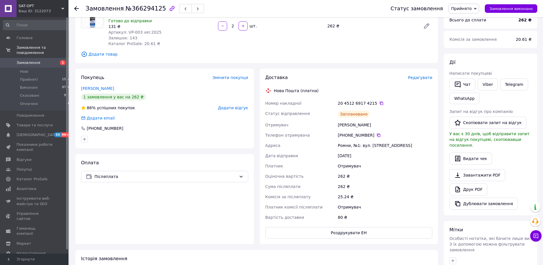
click at [77, 10] on icon at bounding box center [76, 8] width 5 height 5
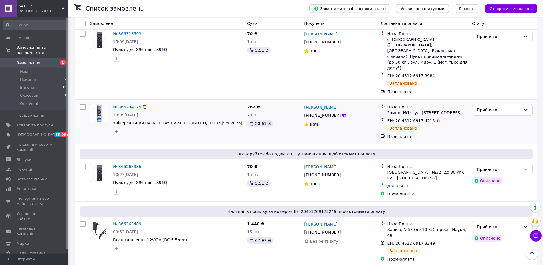
scroll to position [204, 0]
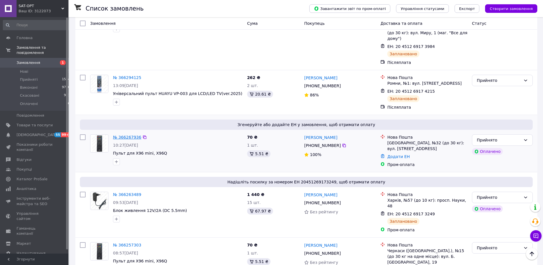
click at [130, 135] on link "№ 366267936" at bounding box center [127, 137] width 28 height 5
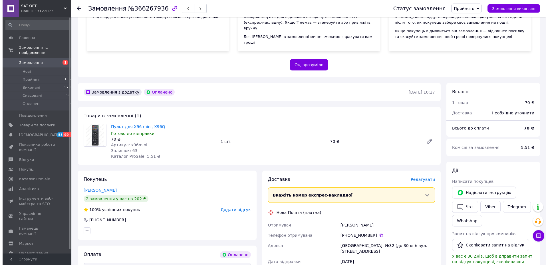
scroll to position [87, 0]
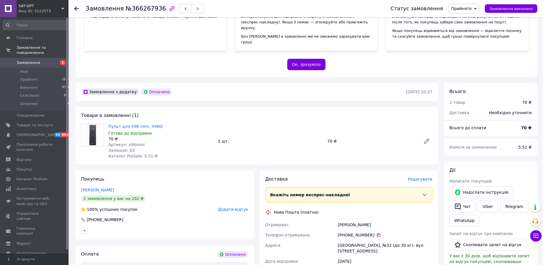
click at [417, 177] on span "Редагувати" at bounding box center [420, 179] width 24 height 5
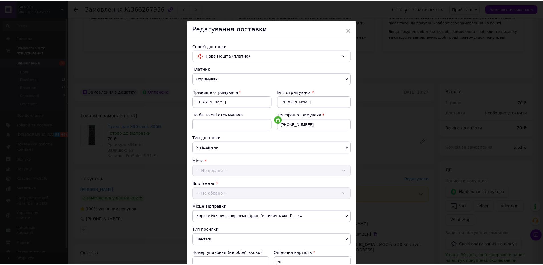
scroll to position [114, 0]
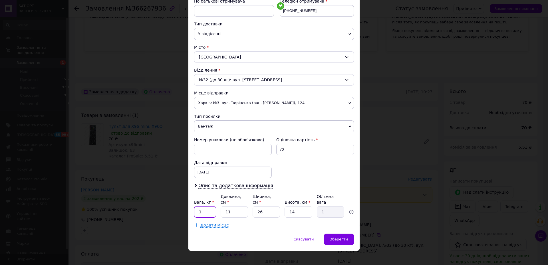
drag, startPoint x: 202, startPoint y: 209, endPoint x: 193, endPoint y: 209, distance: 9.1
click at [194, 209] on input "1" at bounding box center [205, 211] width 22 height 11
type input "0.3"
click at [220, 209] on input "11" at bounding box center [233, 211] width 27 height 11
type input "1"
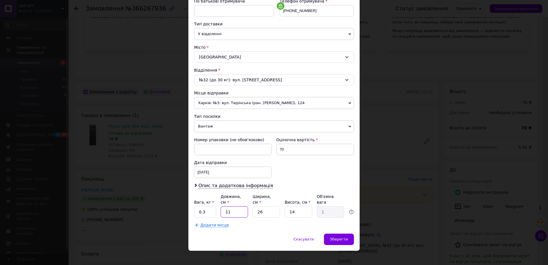
type input "0.1"
type input "15"
type input "1.37"
type input "15"
click at [245, 207] on div "Вага, кг * 0.3 Довжина, см * 15 Ширина, см * 26 Висота, см * 14 Об'ємна вага 1.…" at bounding box center [274, 206] width 160 height 24
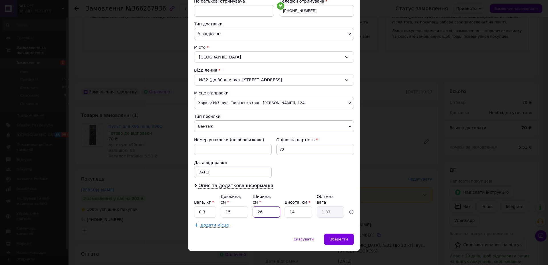
drag, startPoint x: 250, startPoint y: 209, endPoint x: 246, endPoint y: 210, distance: 4.0
click at [252, 210] on input "26" at bounding box center [265, 211] width 27 height 11
type input "1"
type input "0.1"
type input "10"
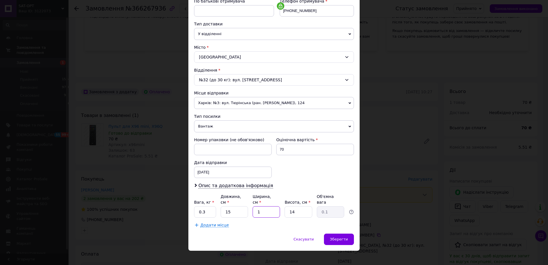
type input "0.53"
type input "10"
drag, startPoint x: 295, startPoint y: 209, endPoint x: 279, endPoint y: 208, distance: 15.4
click at [284, 208] on input "14" at bounding box center [297, 211] width 27 height 11
type input "1"
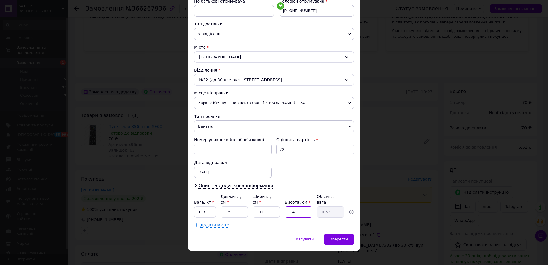
type input "0.1"
type input "10"
type input "0.38"
type input "10"
click at [337, 237] on span "Зберегти" at bounding box center [339, 239] width 18 height 4
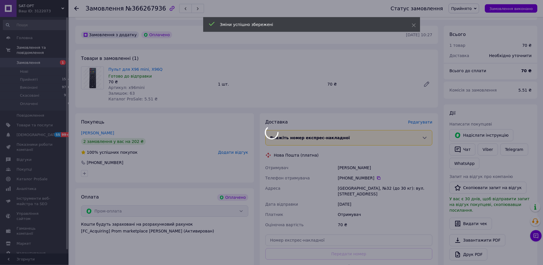
scroll to position [175, 0]
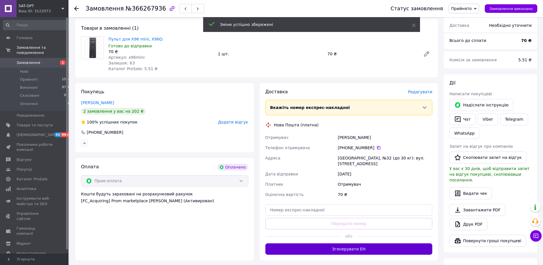
click at [338, 243] on button "Згенерувати ЕН" at bounding box center [348, 248] width 167 height 11
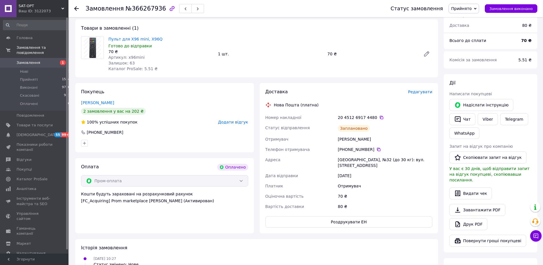
click at [77, 8] on icon at bounding box center [76, 8] width 5 height 5
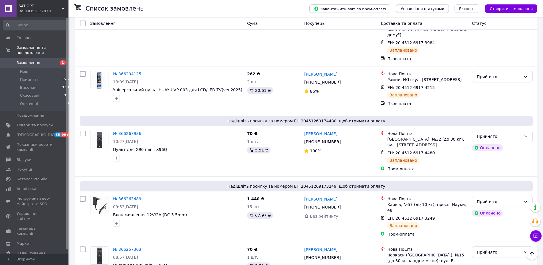
scroll to position [320, 0]
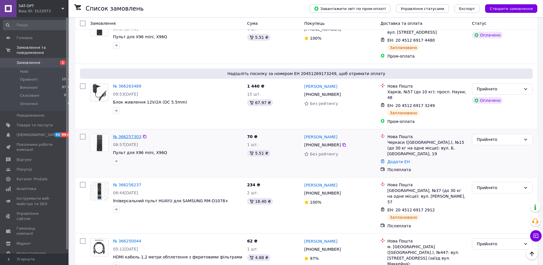
click at [133, 134] on link "№ 366257303" at bounding box center [127, 136] width 28 height 5
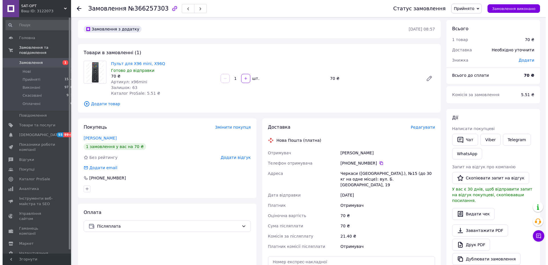
scroll to position [29, 0]
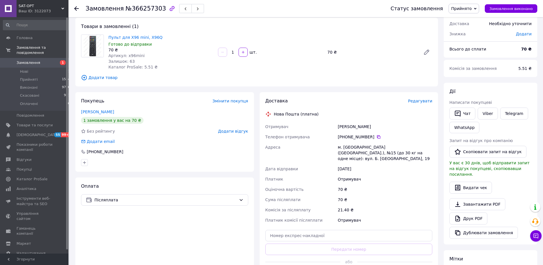
click at [424, 100] on span "Редагувати" at bounding box center [420, 101] width 24 height 5
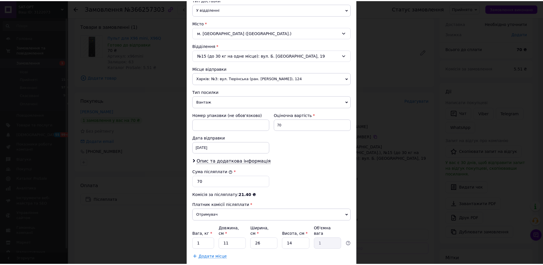
scroll to position [170, 0]
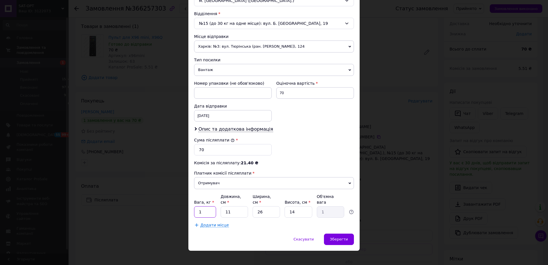
drag, startPoint x: 203, startPoint y: 204, endPoint x: 191, endPoint y: 210, distance: 14.2
click at [194, 210] on input "1" at bounding box center [205, 211] width 22 height 11
type input "0.3"
drag, startPoint x: 232, startPoint y: 206, endPoint x: 210, endPoint y: 209, distance: 22.4
click at [220, 209] on input "11" at bounding box center [233, 211] width 27 height 11
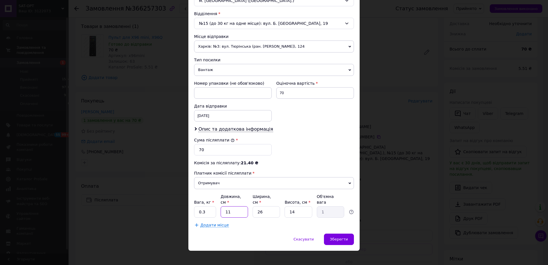
type input "1"
type input "0.1"
type input "15"
type input "1.37"
type input "15"
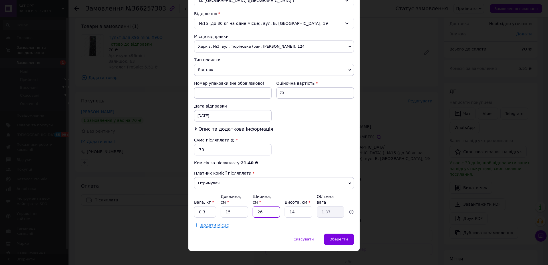
click at [252, 207] on input "26" at bounding box center [265, 211] width 27 height 11
type input "1"
type input "0.1"
type input "10"
type input "0.53"
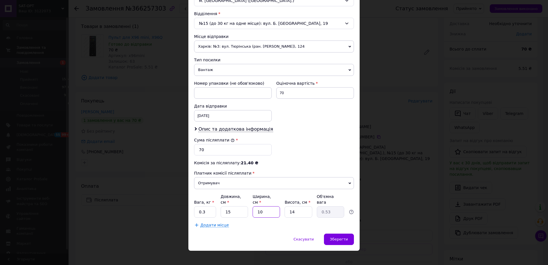
type input "10"
drag, startPoint x: 288, startPoint y: 205, endPoint x: 275, endPoint y: 207, distance: 13.2
click at [284, 206] on input "14" at bounding box center [297, 211] width 27 height 11
type input "1"
type input "0.1"
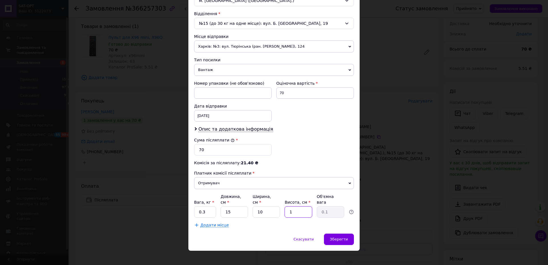
type input "10"
type input "0.38"
type input "10"
click at [337, 237] on span "Зберегти" at bounding box center [339, 239] width 18 height 4
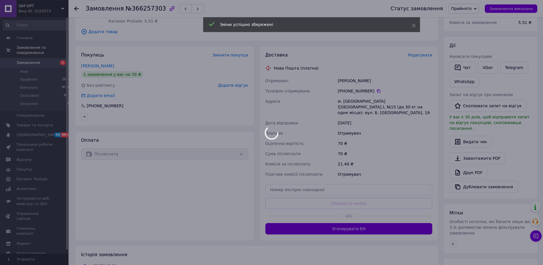
scroll to position [87, 0]
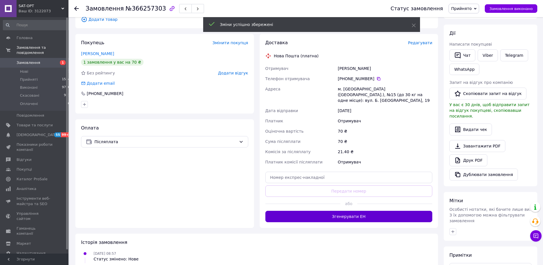
click at [324, 214] on button "Згенерувати ЕН" at bounding box center [348, 216] width 167 height 11
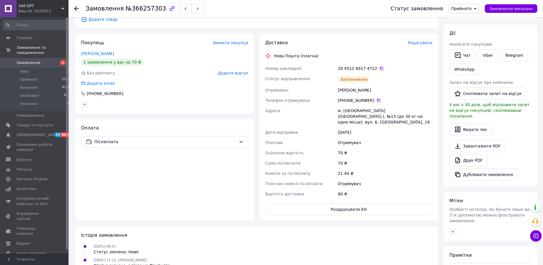
click at [77, 7] on icon at bounding box center [76, 8] width 5 height 5
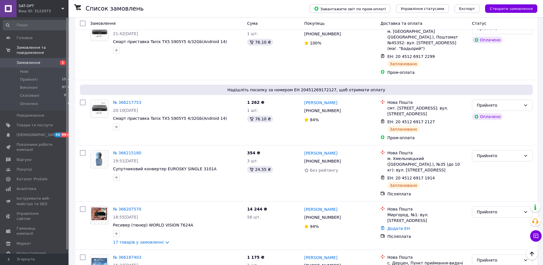
scroll to position [698, 0]
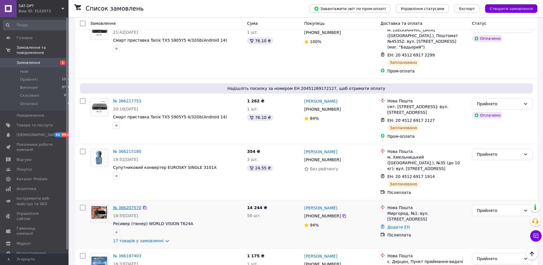
click at [131, 205] on link "№ 366207570" at bounding box center [127, 207] width 28 height 5
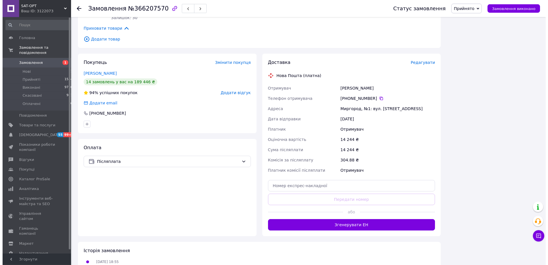
scroll to position [669, 0]
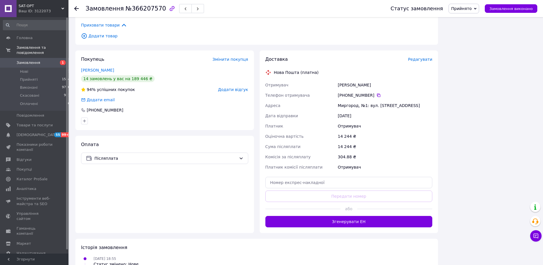
click at [419, 57] on span "Редагувати" at bounding box center [420, 59] width 24 height 5
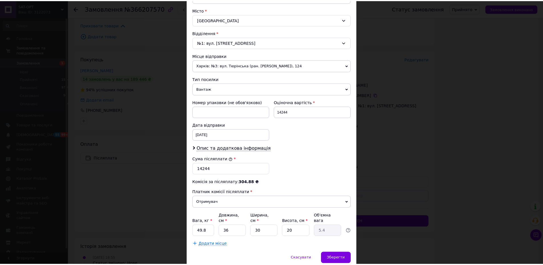
scroll to position [170, 0]
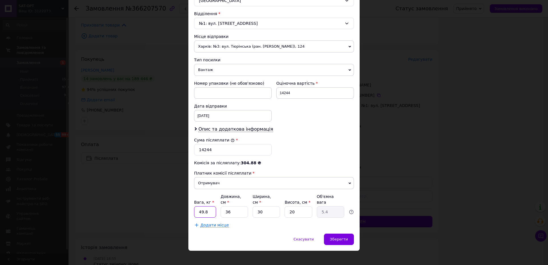
drag, startPoint x: 206, startPoint y: 206, endPoint x: 179, endPoint y: 208, distance: 27.8
click at [194, 208] on input "49.8" at bounding box center [205, 211] width 22 height 11
type input "20"
click at [220, 208] on input "36" at bounding box center [233, 211] width 27 height 11
type input "5"
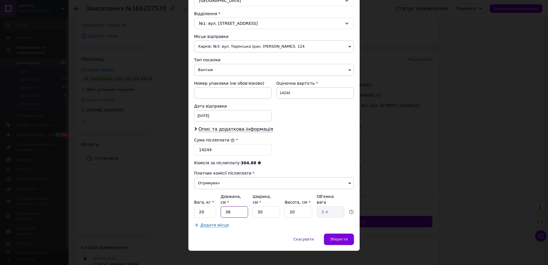
type input "0.75"
type input "54"
type input "8.1"
type input "54"
drag, startPoint x: 261, startPoint y: 205, endPoint x: 249, endPoint y: 206, distance: 11.7
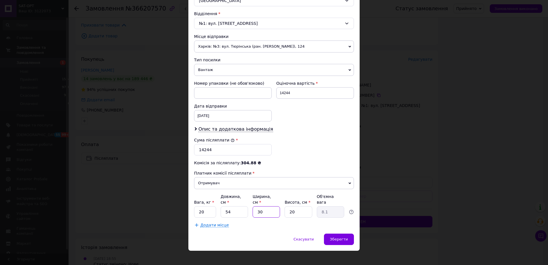
click at [252, 206] on input "30" at bounding box center [265, 211] width 27 height 11
type input "4"
type input "1.08"
type input "42"
type input "11.34"
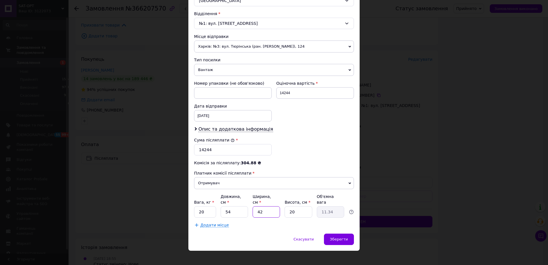
type input "42"
click at [284, 206] on input "20" at bounding box center [297, 211] width 27 height 11
type input "4"
type input "2.27"
type input "40"
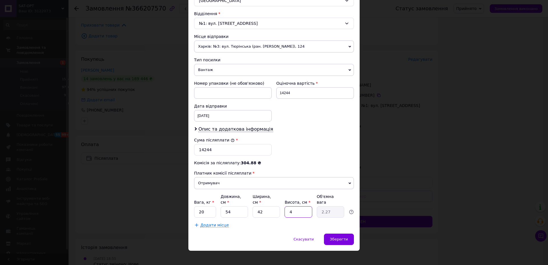
type input "22.68"
type input "40"
drag, startPoint x: 292, startPoint y: 94, endPoint x: 265, endPoint y: 94, distance: 26.8
click at [276, 92] on input "14244" at bounding box center [315, 92] width 78 height 11
type input "12924"
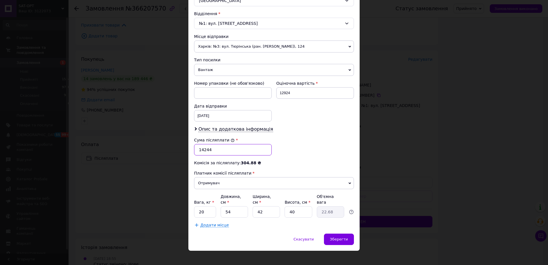
drag, startPoint x: 210, startPoint y: 153, endPoint x: 184, endPoint y: 153, distance: 26.8
click at [194, 153] on input "14244" at bounding box center [233, 149] width 78 height 11
type input "12924"
click at [338, 237] on span "Зберегти" at bounding box center [339, 239] width 18 height 4
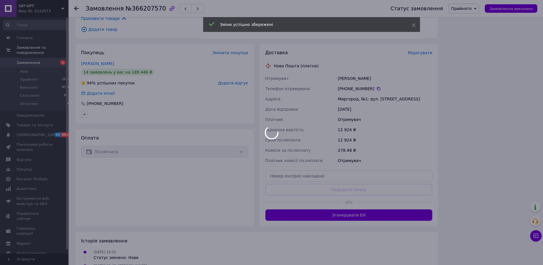
scroll to position [679, 0]
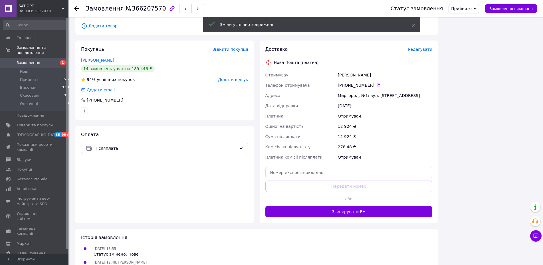
click at [335, 206] on button "Згенерувати ЕН" at bounding box center [348, 211] width 167 height 11
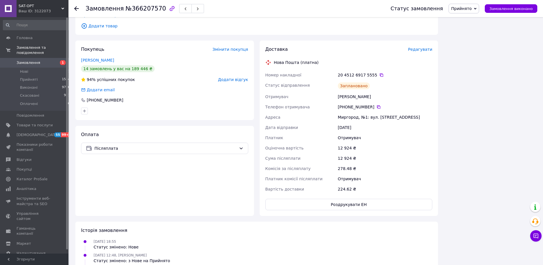
click at [28, 60] on span "Замовлення" at bounding box center [29, 62] width 24 height 5
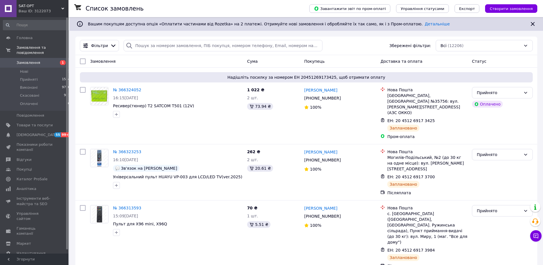
click at [30, 60] on span "Замовлення" at bounding box center [29, 62] width 24 height 5
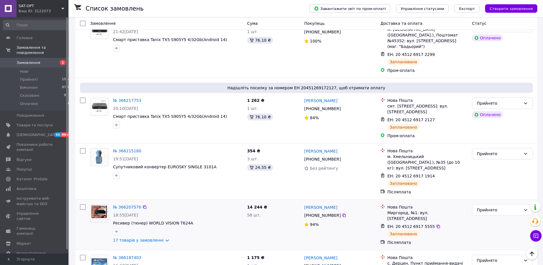
scroll to position [698, 0]
click at [132, 205] on link "№ 366207570" at bounding box center [127, 207] width 28 height 5
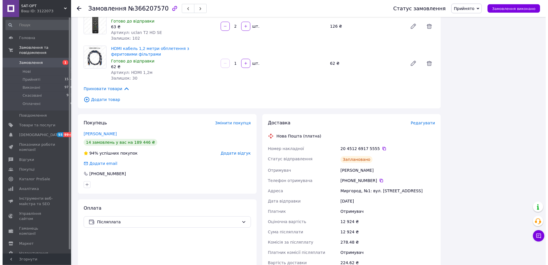
scroll to position [611, 0]
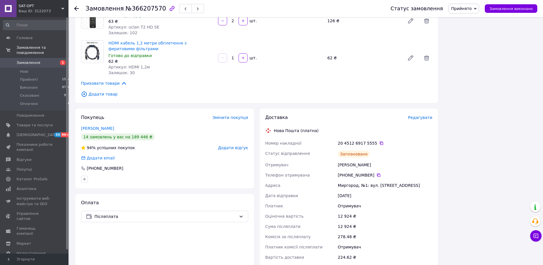
click at [418, 115] on span "Редагувати" at bounding box center [420, 117] width 24 height 5
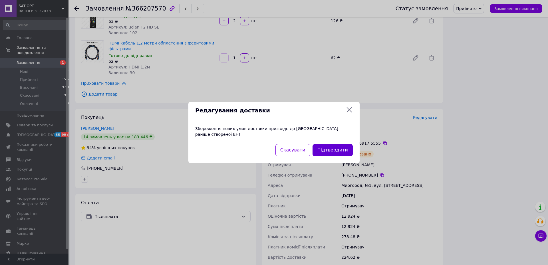
click at [324, 149] on button "Підтвердити" at bounding box center [332, 150] width 40 height 12
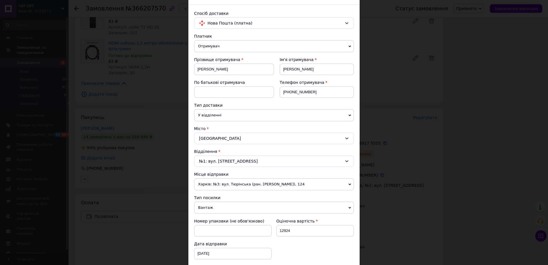
scroll to position [170, 0]
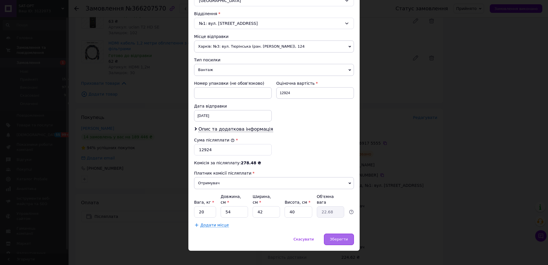
click at [331, 237] on span "Зберегти" at bounding box center [339, 239] width 18 height 4
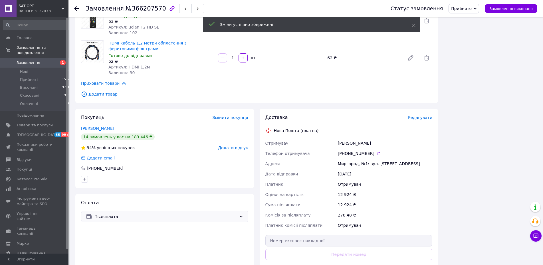
click at [170, 213] on span "Післяплата" at bounding box center [165, 216] width 142 height 6
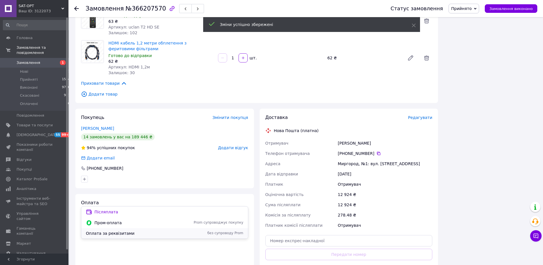
click at [158, 234] on span "Оплата за реквізитами" at bounding box center [133, 233] width 94 height 6
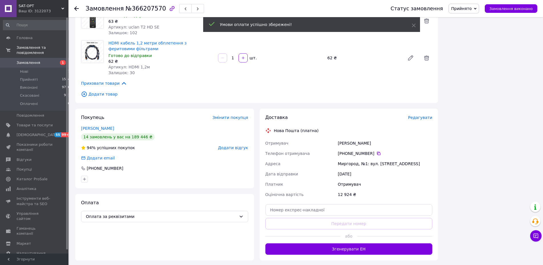
click at [425, 115] on span "Редагувати" at bounding box center [420, 117] width 24 height 5
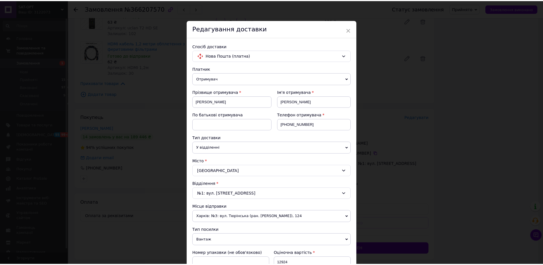
scroll to position [124, 0]
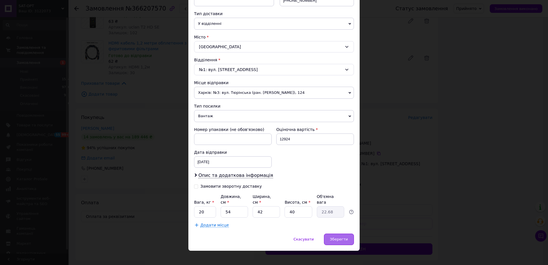
click at [337, 237] on span "Зберегти" at bounding box center [339, 239] width 18 height 4
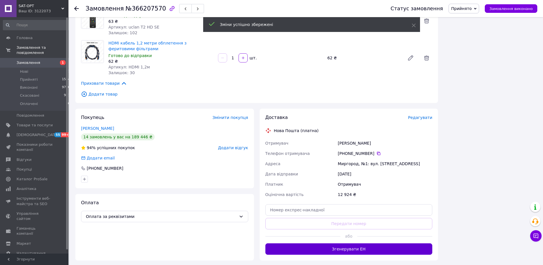
click at [337, 243] on button "Згенерувати ЕН" at bounding box center [348, 248] width 167 height 11
